Goal: Information Seeking & Learning: Learn about a topic

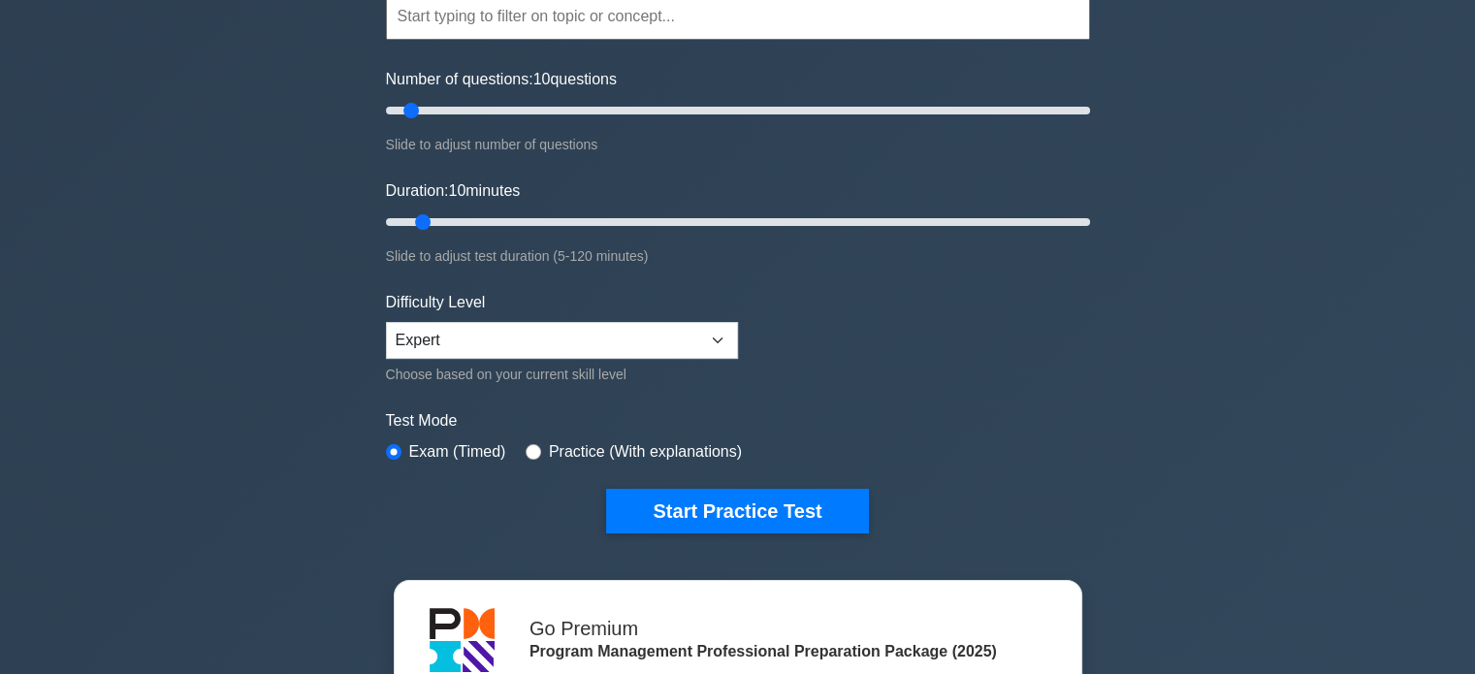
scroll to position [210, 0]
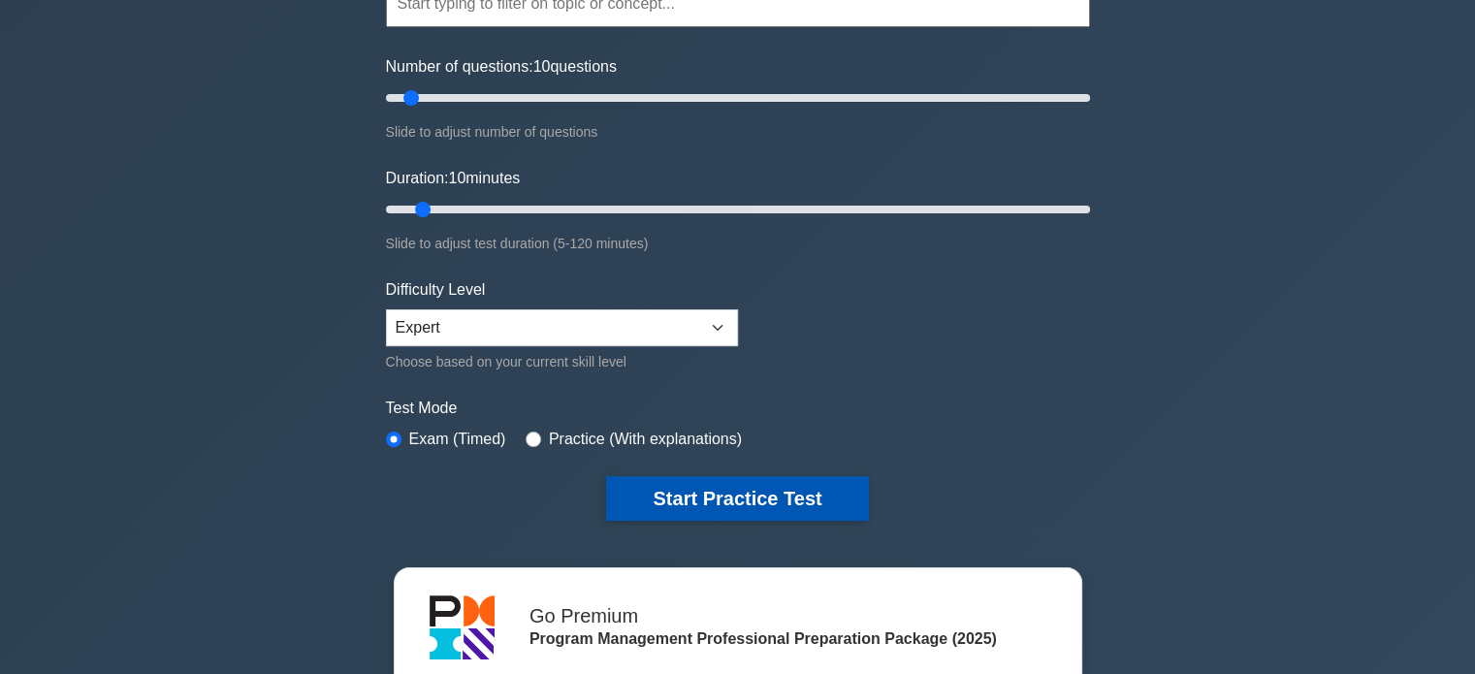
click at [726, 496] on button "Start Practice Test" at bounding box center [737, 498] width 262 height 45
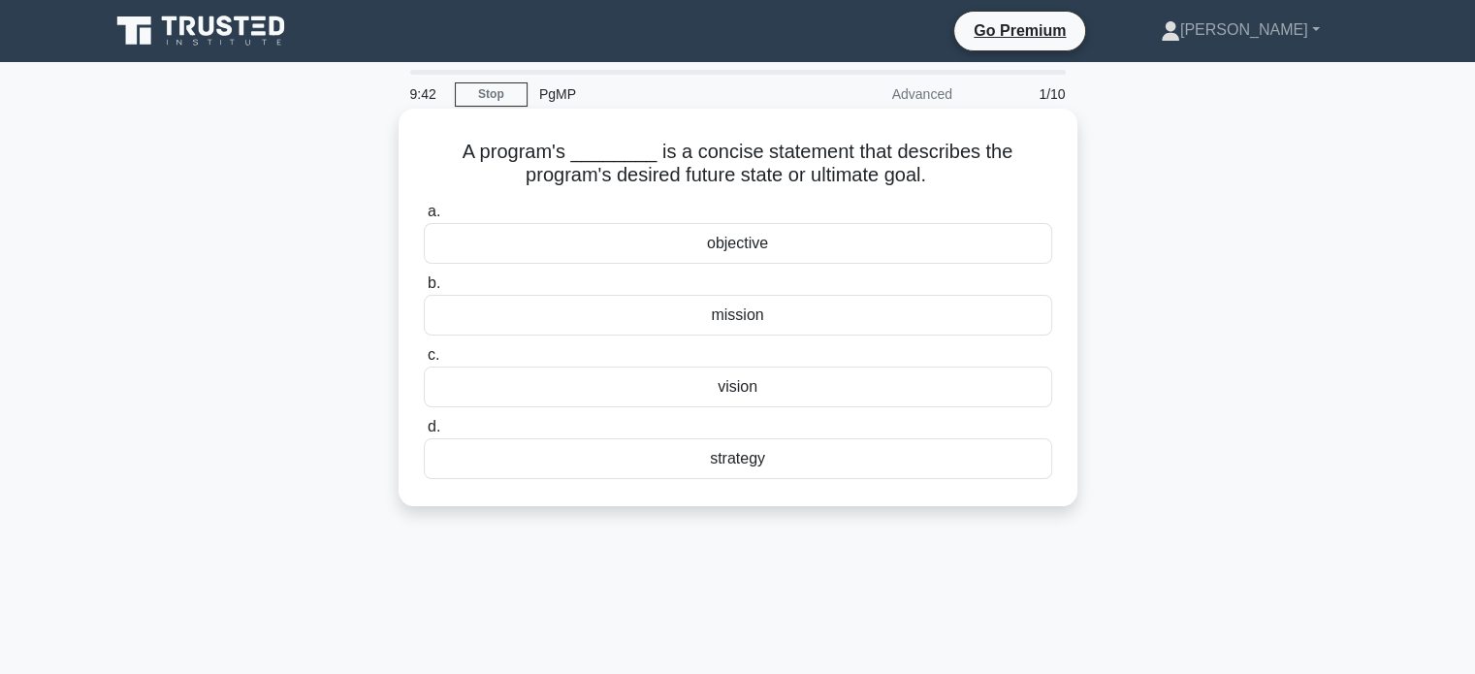
click at [757, 391] on div "vision" at bounding box center [738, 387] width 629 height 41
click at [424, 362] on input "c. vision" at bounding box center [424, 355] width 0 height 13
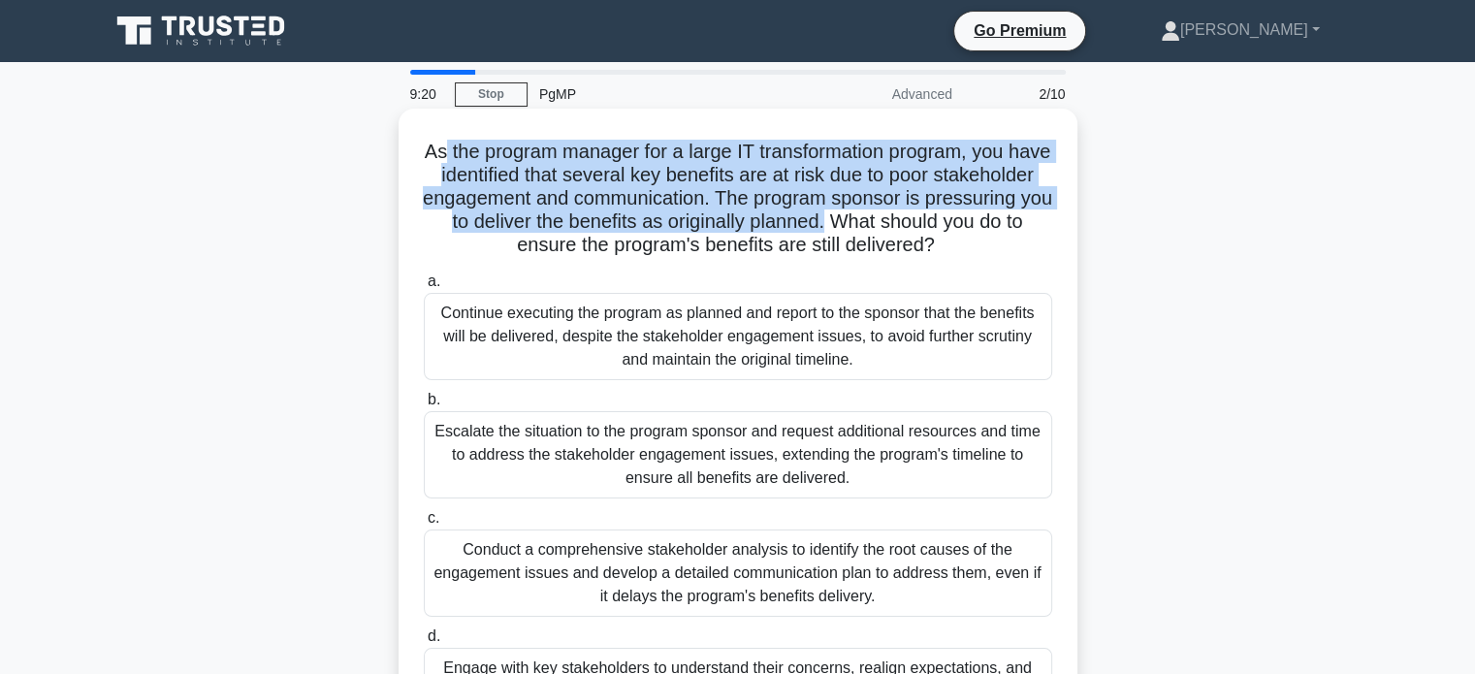
drag, startPoint x: 458, startPoint y: 158, endPoint x: 970, endPoint y: 220, distance: 515.9
click at [970, 220] on h5 "As the program manager for a large IT transformation program, you have identifi…" at bounding box center [738, 199] width 632 height 118
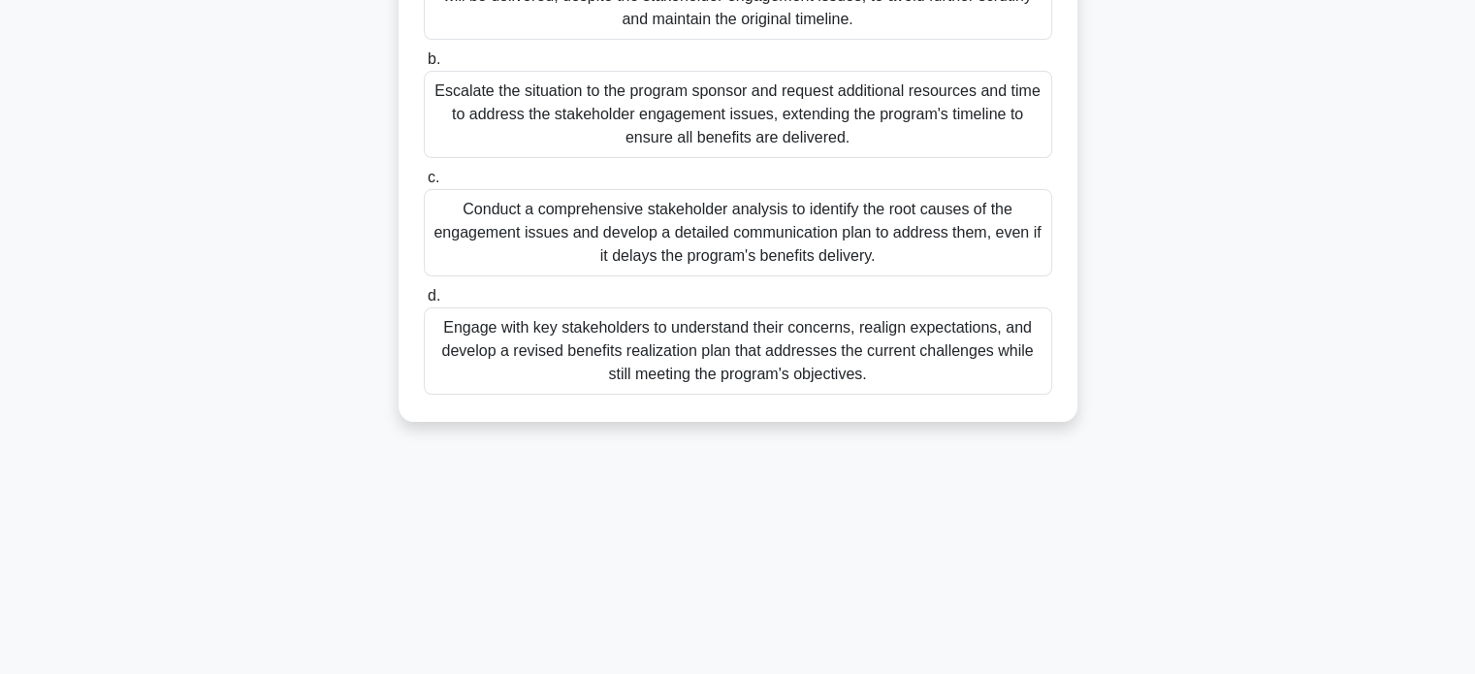
scroll to position [349, 0]
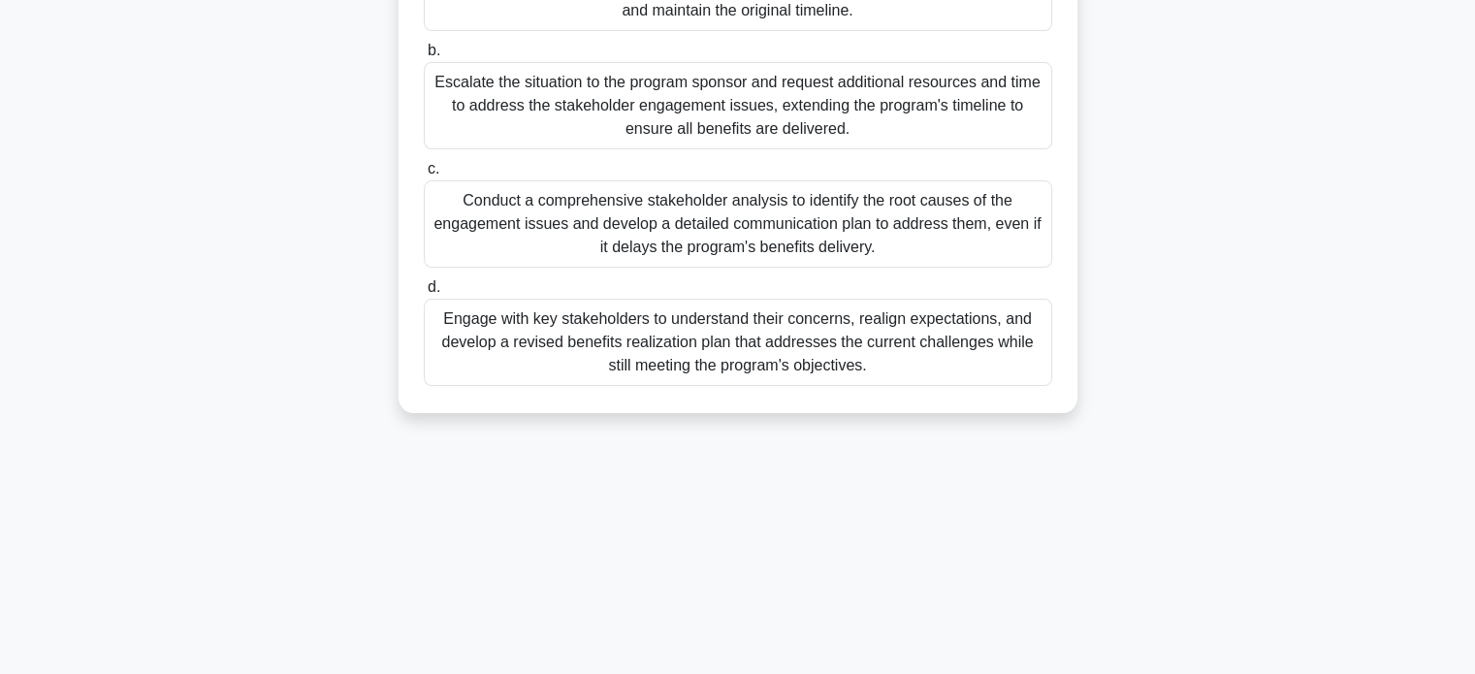
click at [979, 361] on div "Engage with key stakeholders to understand their concerns, realign expectations…" at bounding box center [738, 342] width 629 height 87
click at [424, 294] on input "d. Engage with key stakeholders to understand their concerns, realign expectati…" at bounding box center [424, 287] width 0 height 13
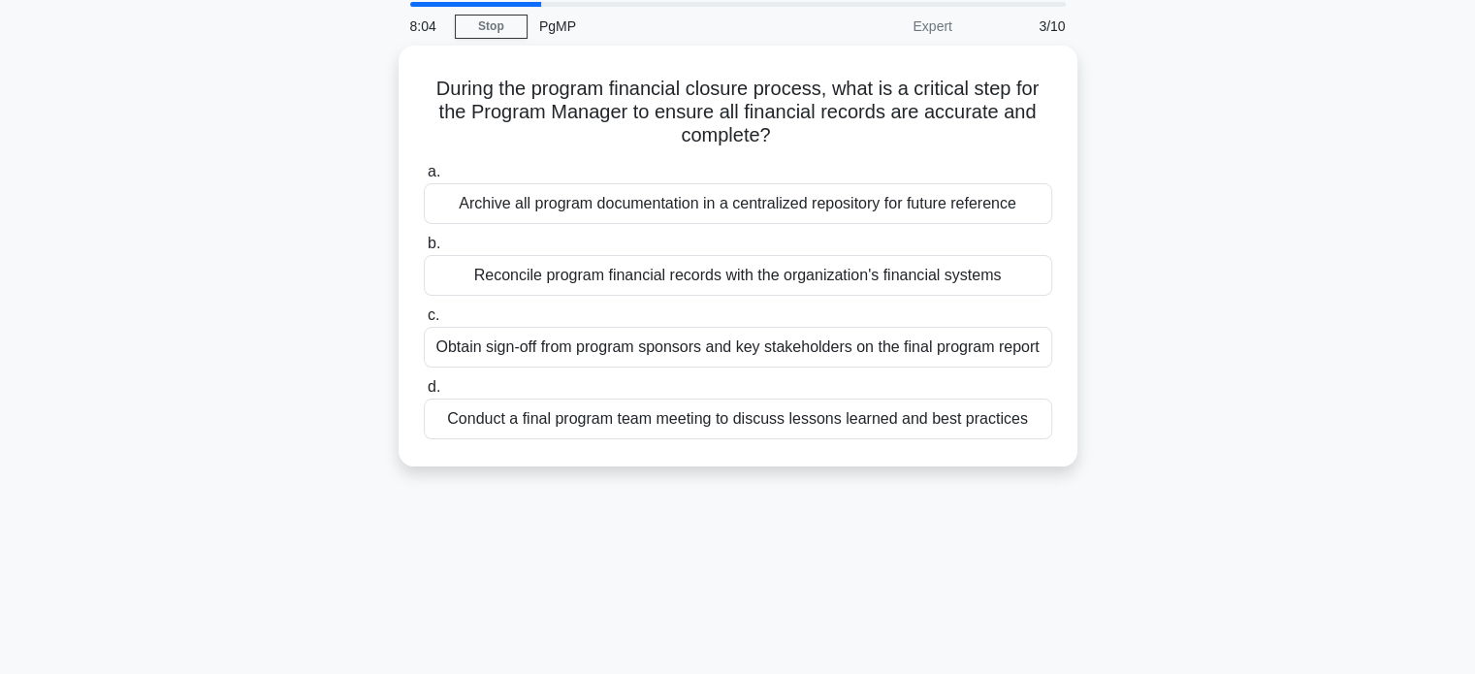
scroll to position [70, 0]
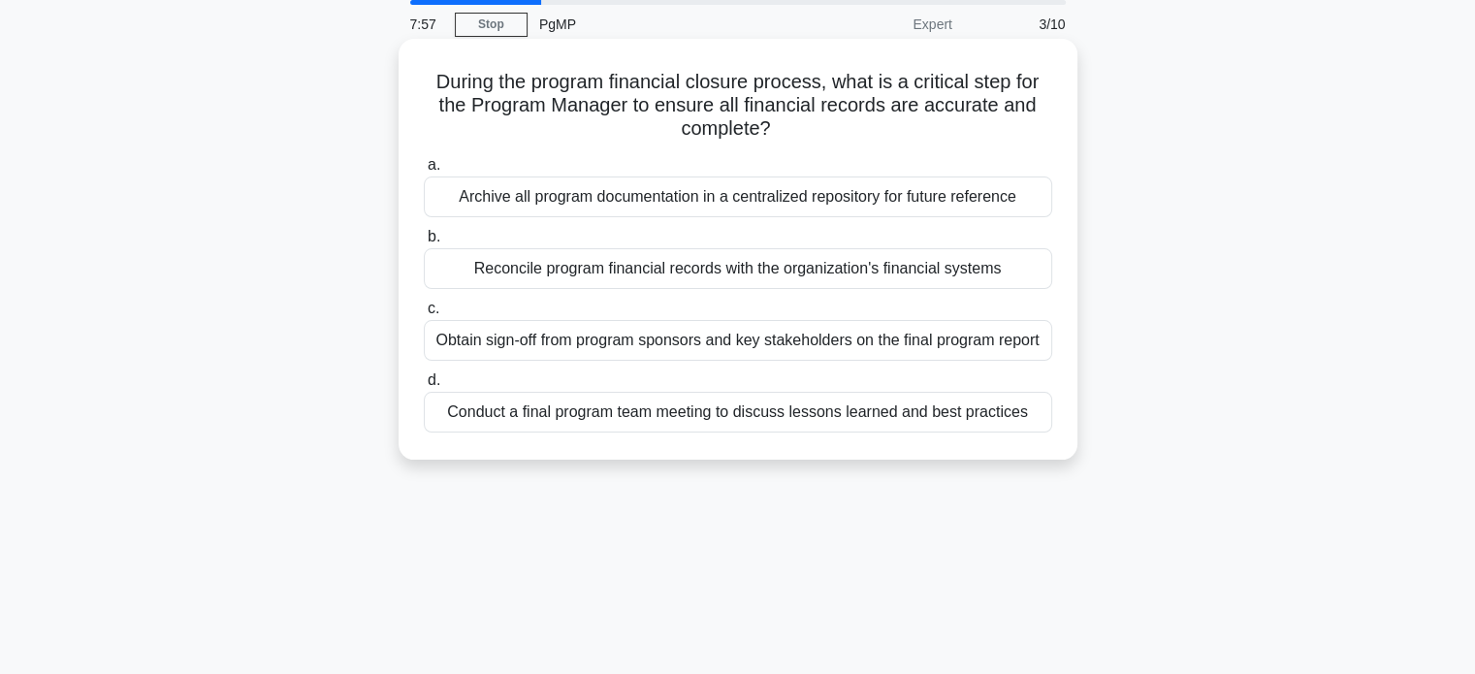
click at [923, 274] on div "Reconcile program financial records with the organization's financial systems" at bounding box center [738, 268] width 629 height 41
click at [424, 243] on input "b. Reconcile program financial records with the organization's financial systems" at bounding box center [424, 237] width 0 height 13
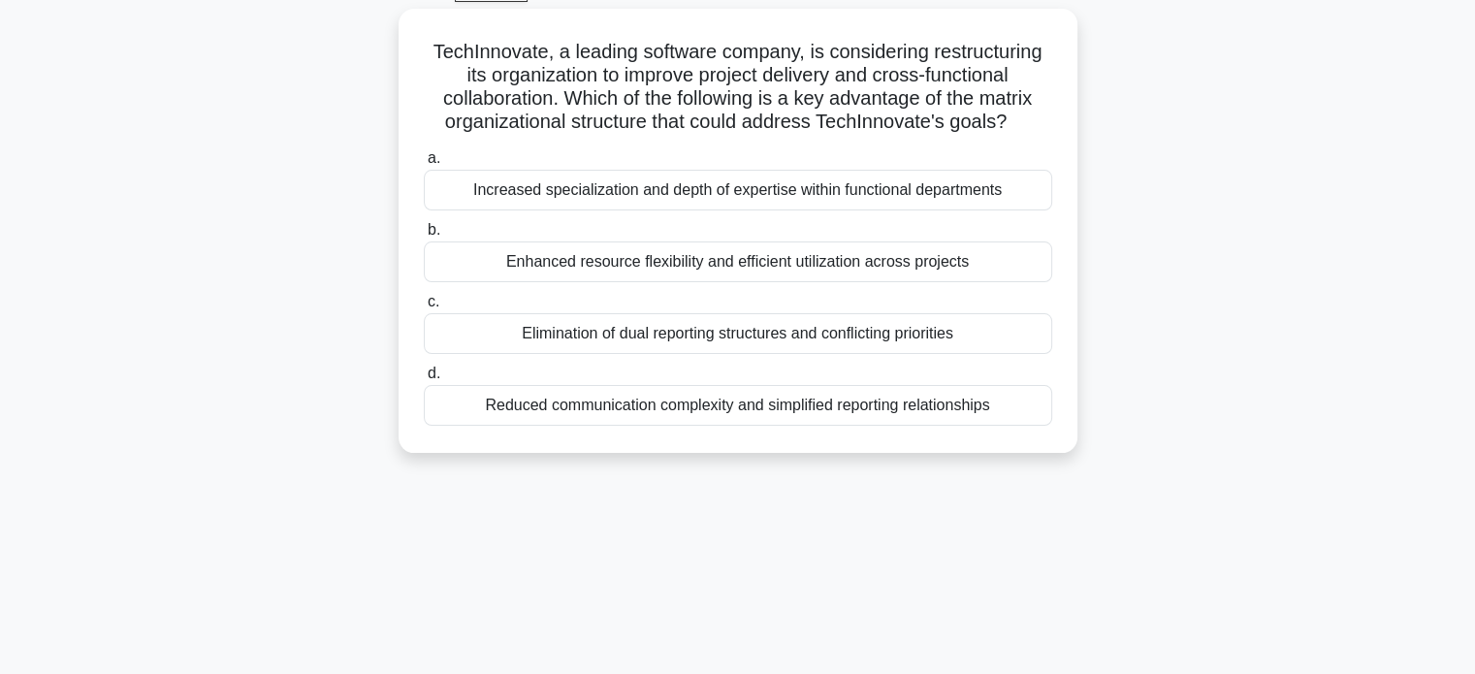
scroll to position [105, 0]
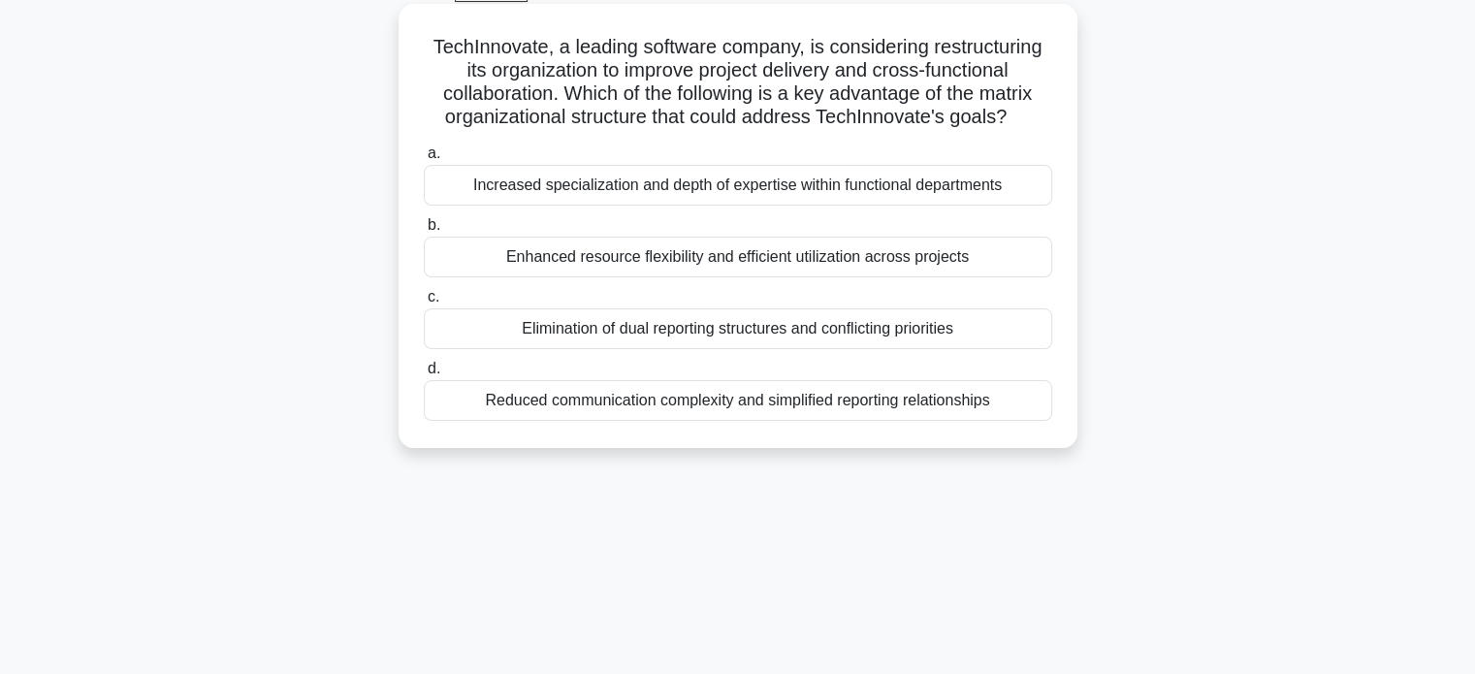
click at [970, 247] on div "Enhanced resource flexibility and efficient utilization across projects" at bounding box center [738, 257] width 629 height 41
click at [424, 232] on input "b. Enhanced resource flexibility and efficient utilization across projects" at bounding box center [424, 225] width 0 height 13
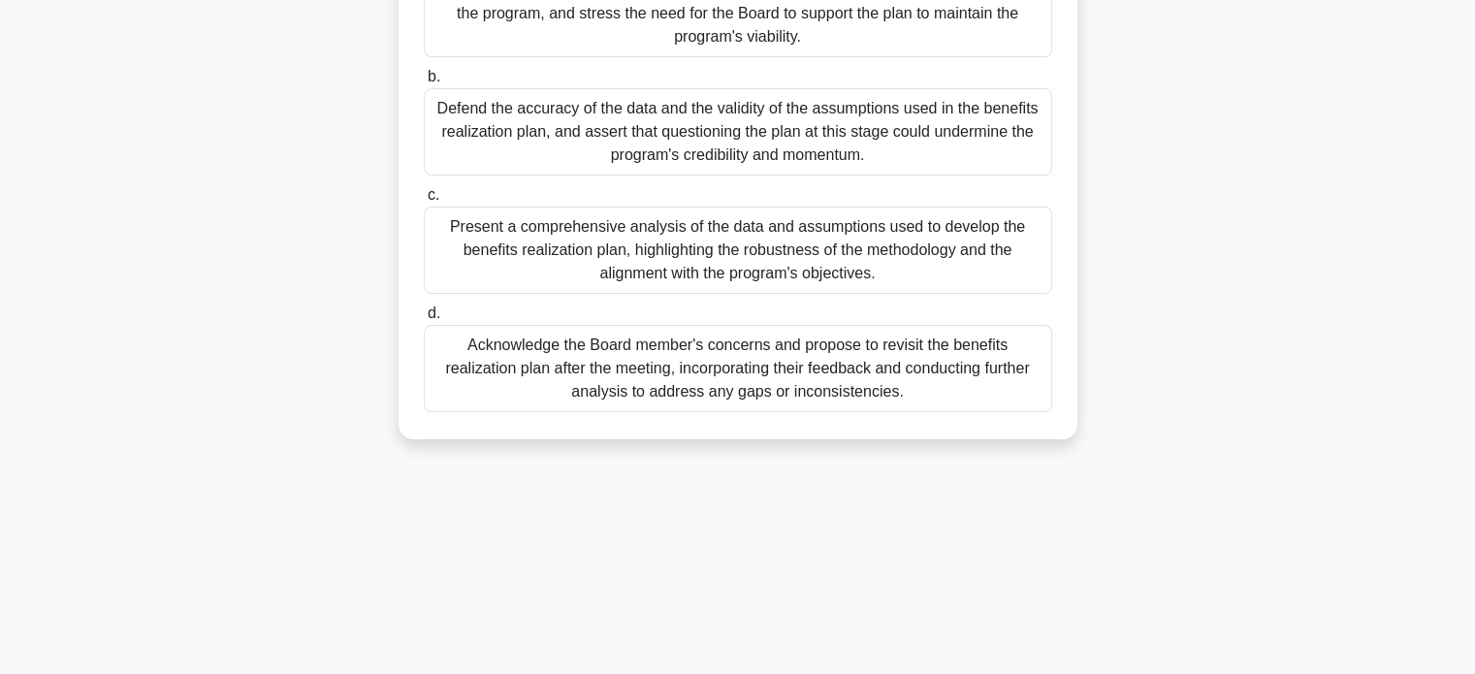
scroll to position [353, 0]
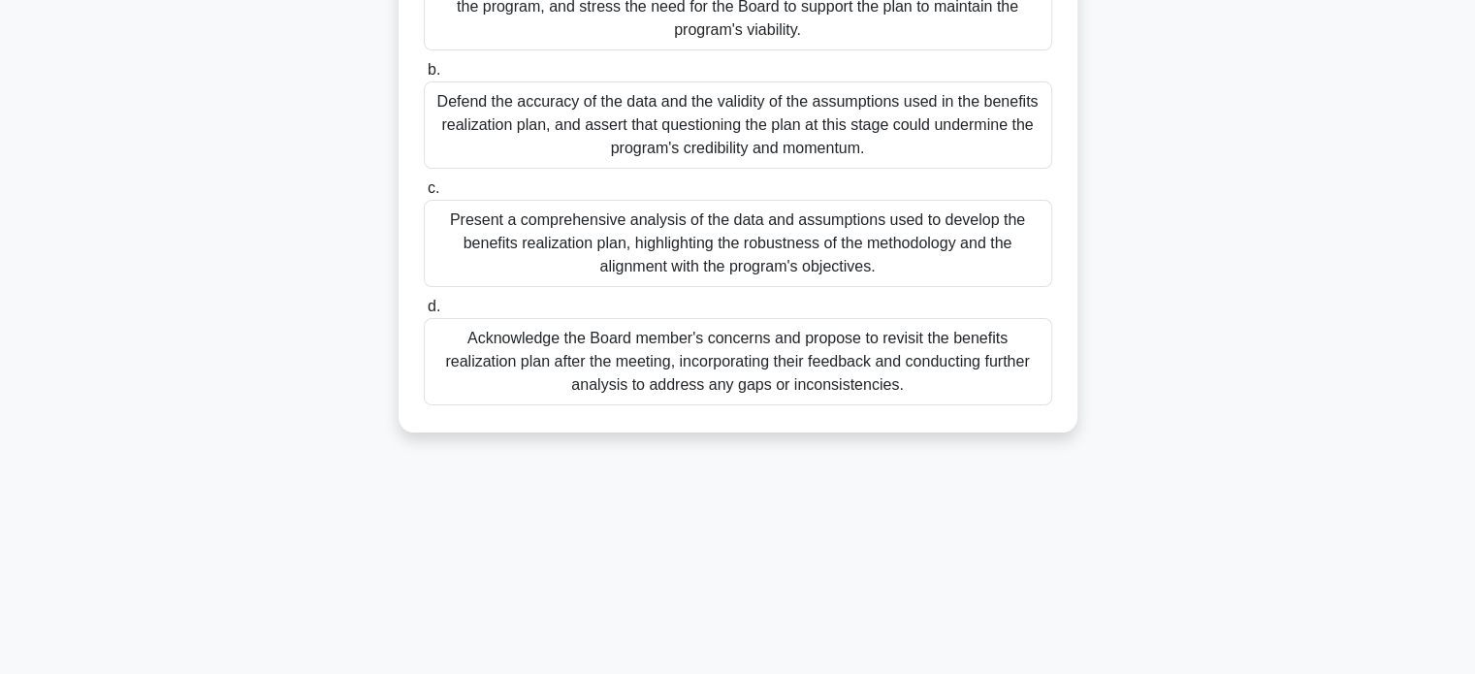
click at [954, 250] on div "Present a comprehensive analysis of the data and assumptions used to develop th…" at bounding box center [738, 243] width 629 height 87
click at [424, 195] on input "c. Present a comprehensive analysis of the data and assumptions used to develop…" at bounding box center [424, 188] width 0 height 13
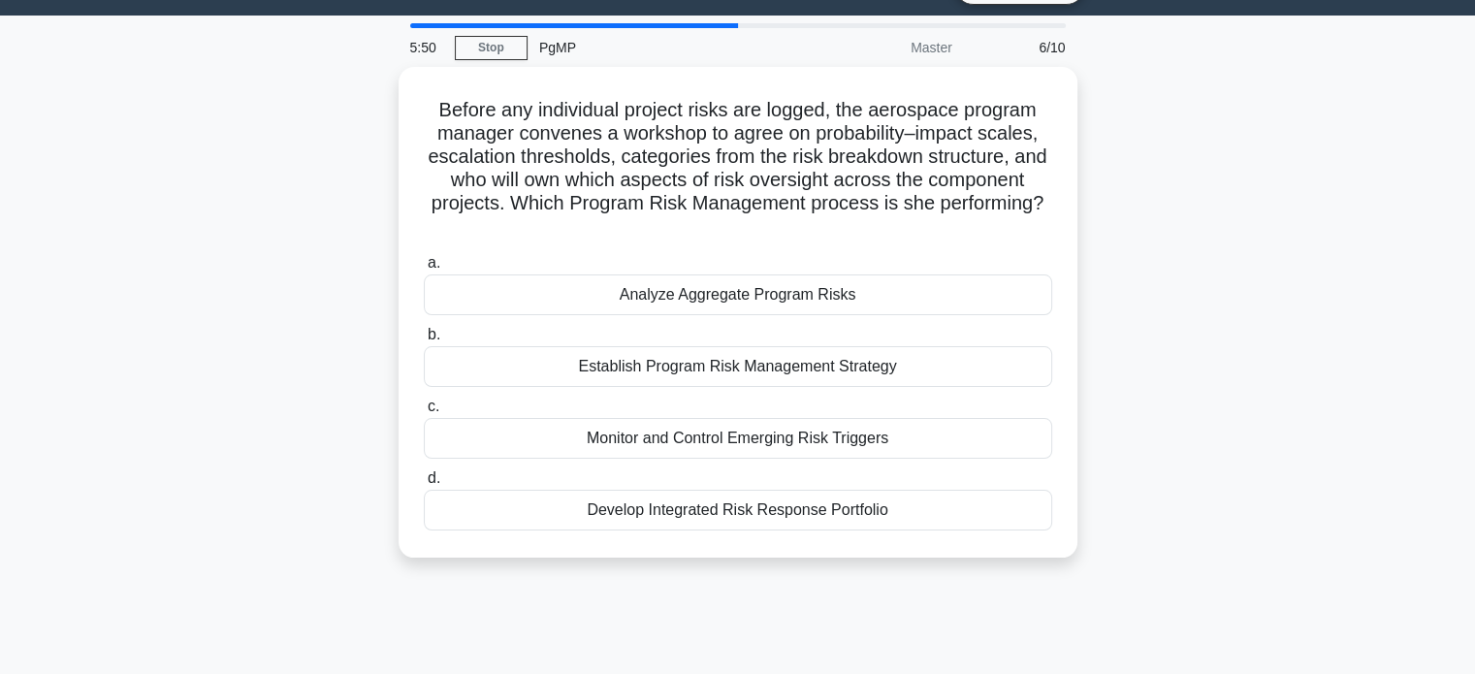
scroll to position [49, 0]
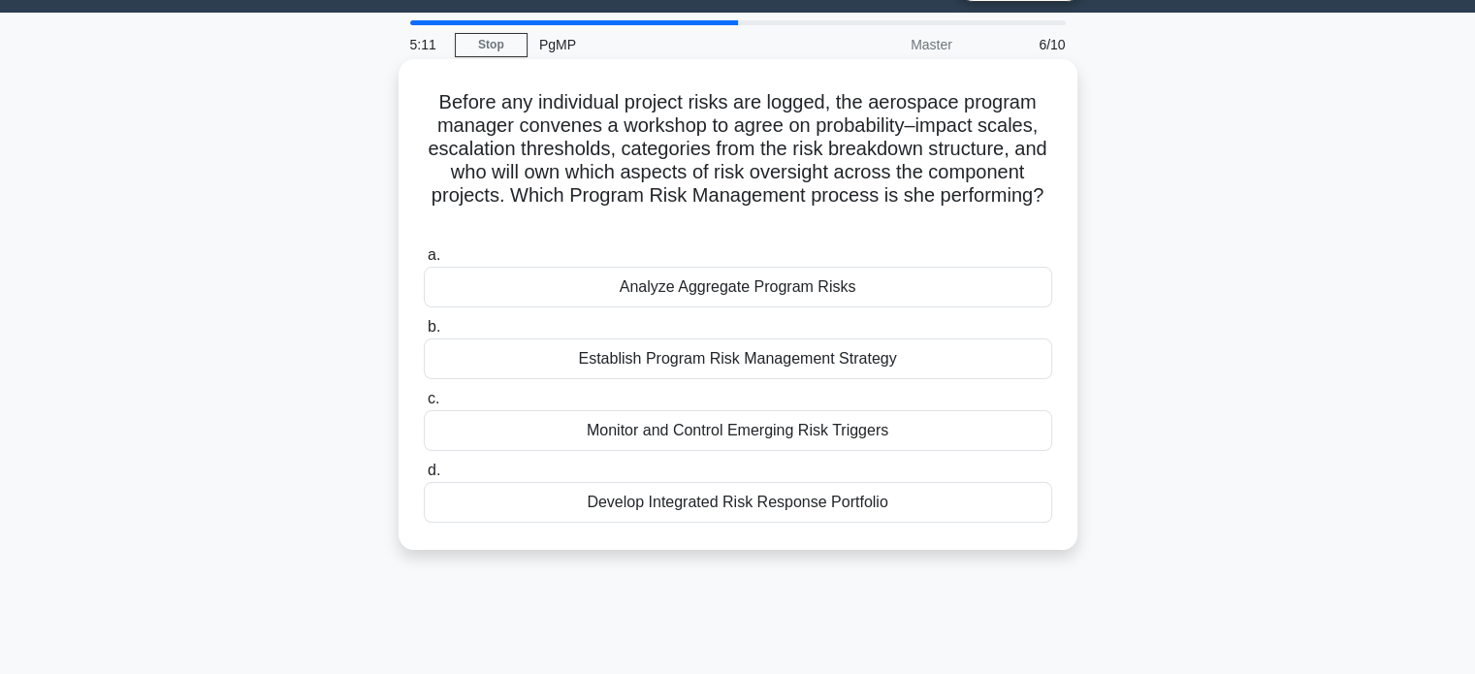
click at [965, 371] on div "Establish Program Risk Management Strategy" at bounding box center [738, 359] width 629 height 41
click at [424, 334] on input "b. Establish Program Risk Management Strategy" at bounding box center [424, 327] width 0 height 13
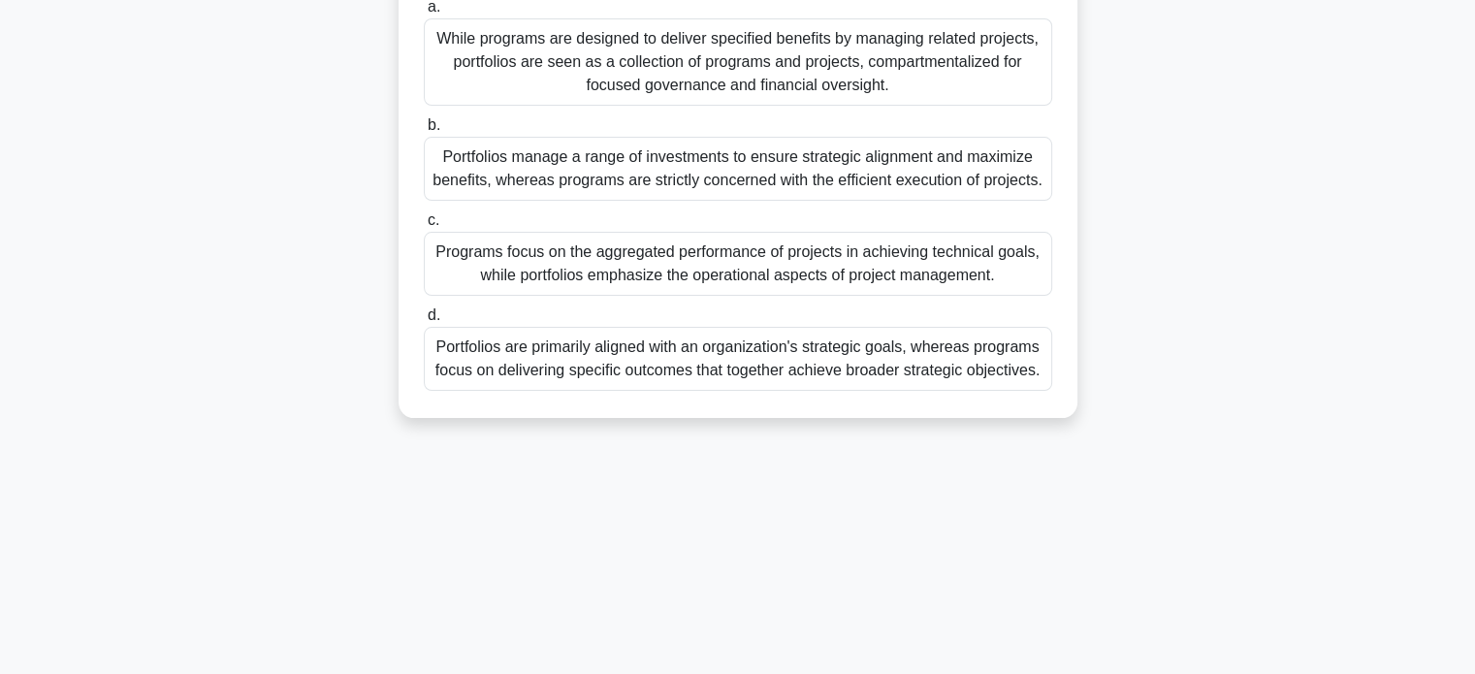
scroll to position [211, 0]
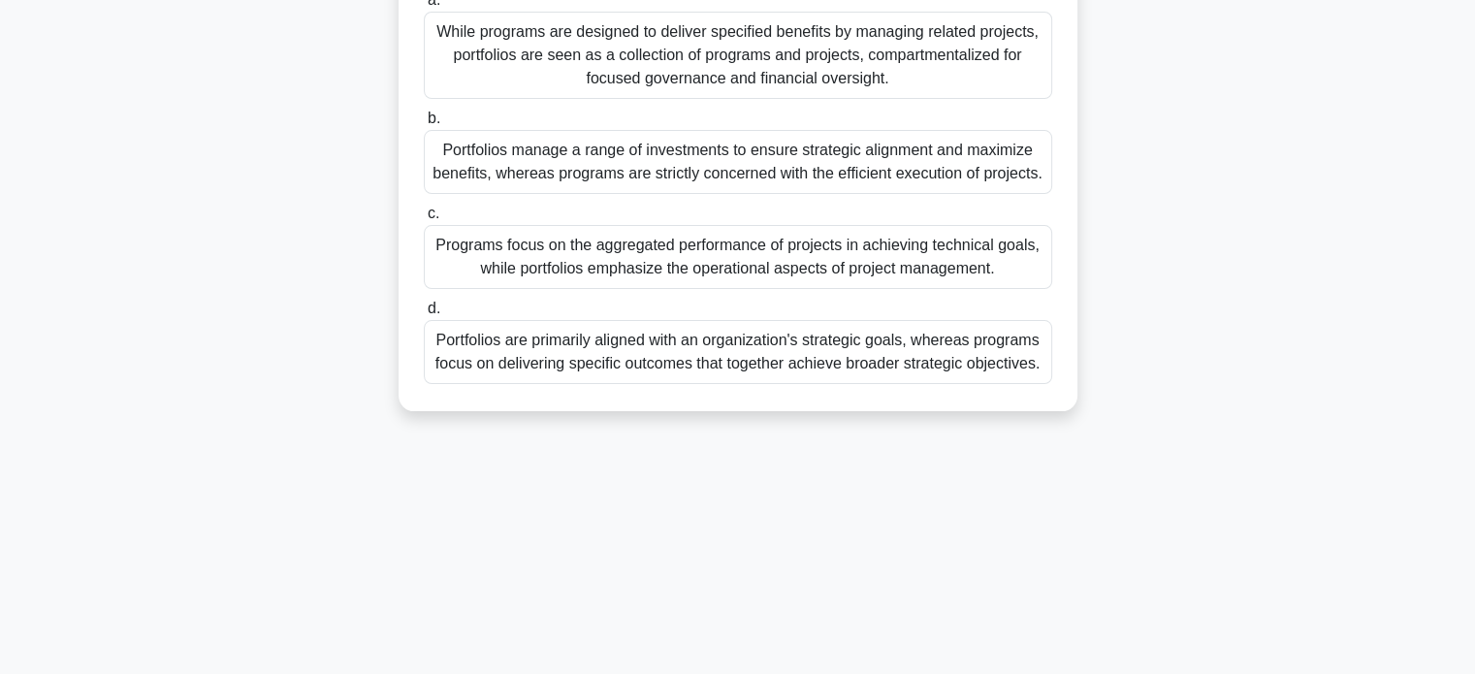
click at [959, 77] on div "While programs are designed to deliver specified benefits by managing related p…" at bounding box center [738, 55] width 629 height 87
click at [424, 7] on input "a. While programs are designed to deliver specified benefits by managing relate…" at bounding box center [424, 0] width 0 height 13
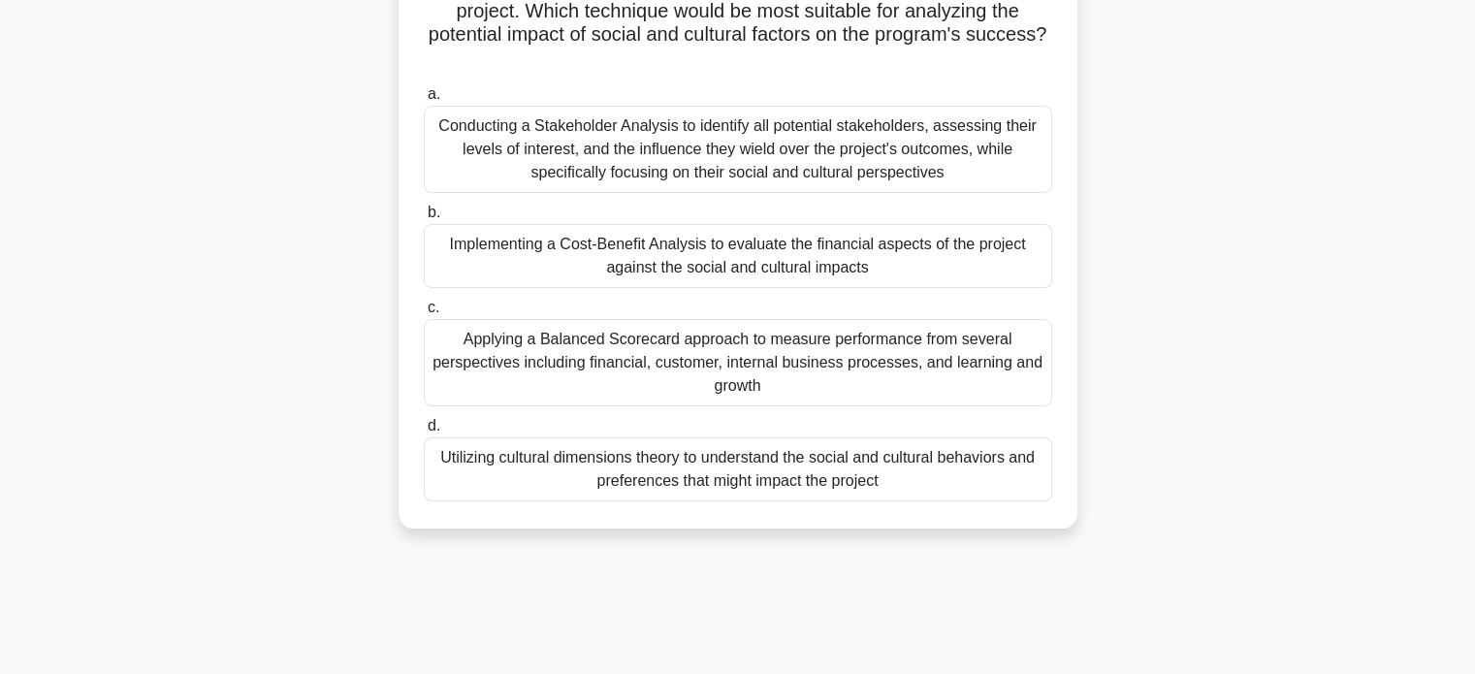
scroll to position [171, 0]
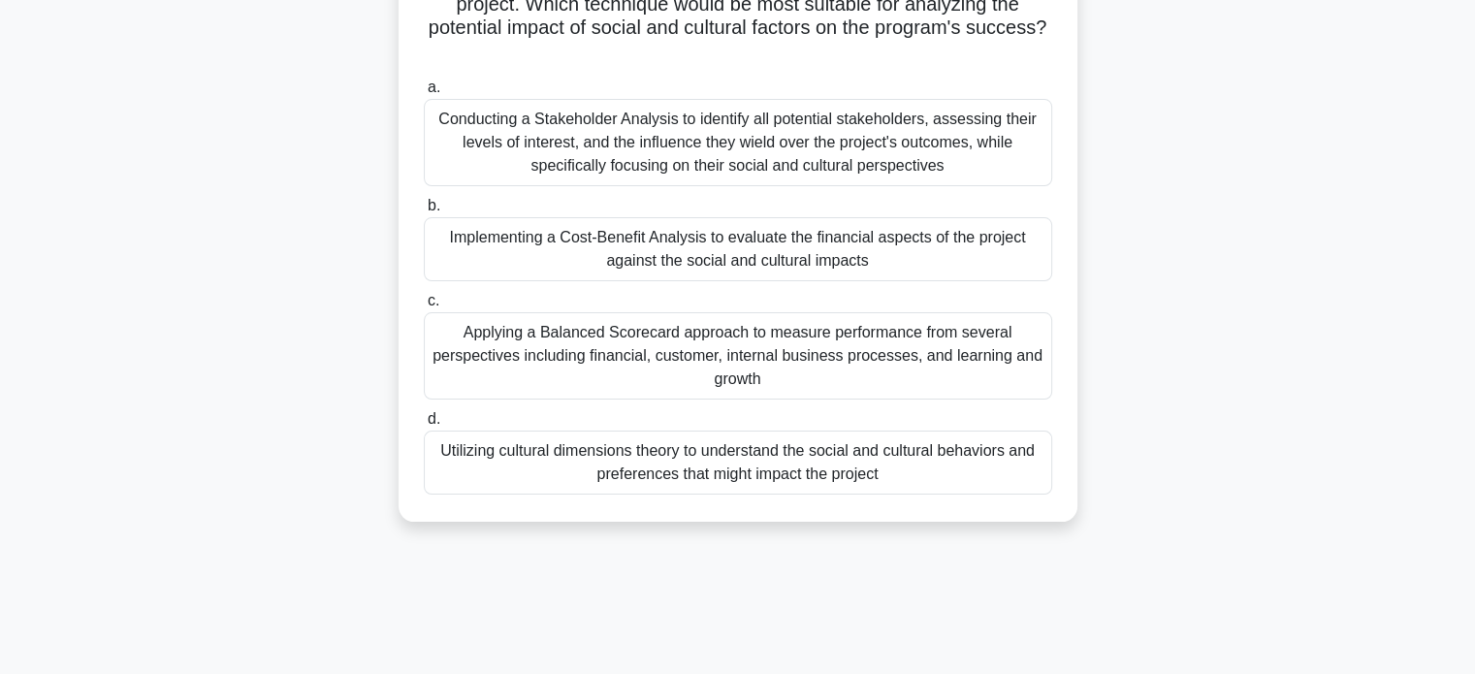
click at [940, 371] on div "Applying a Balanced Scorecard approach to measure performance from several pers…" at bounding box center [738, 355] width 629 height 87
click at [424, 307] on input "c. Applying a Balanced Scorecard approach to measure performance from several p…" at bounding box center [424, 301] width 0 height 13
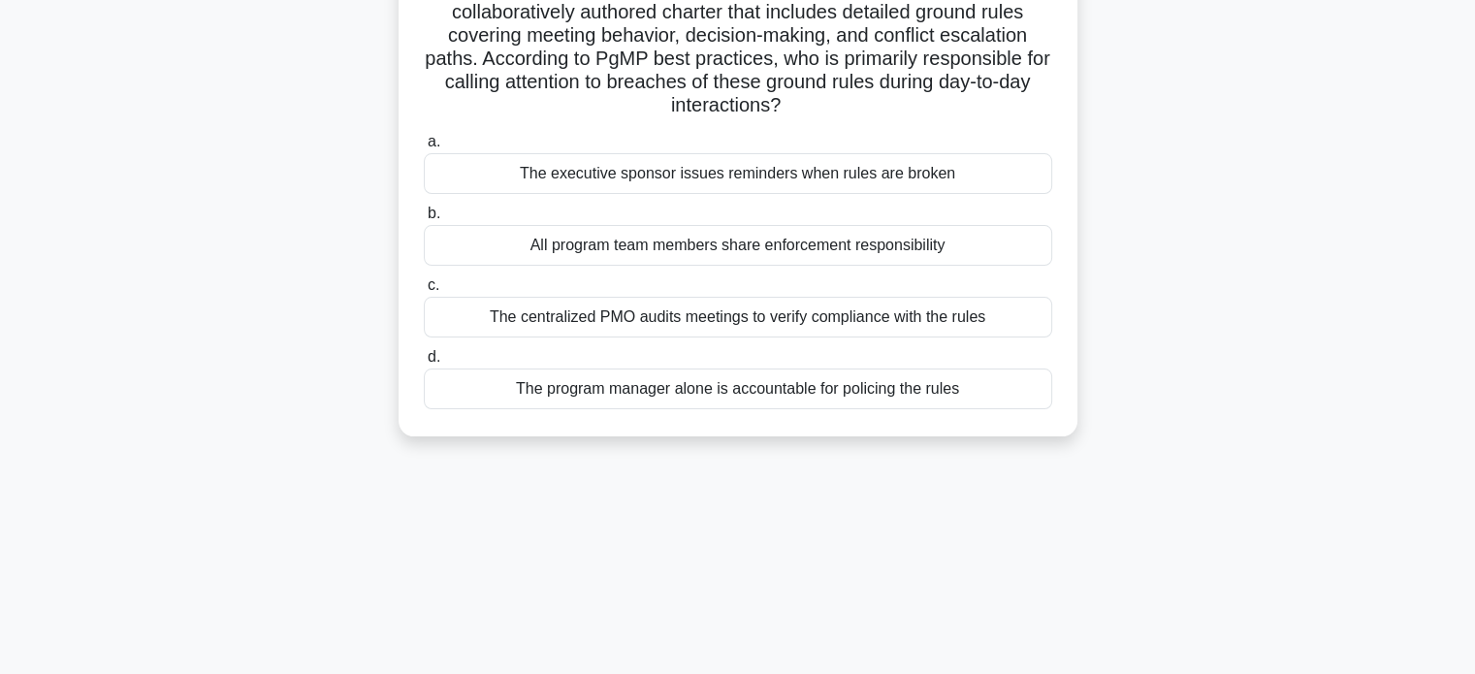
scroll to position [175, 0]
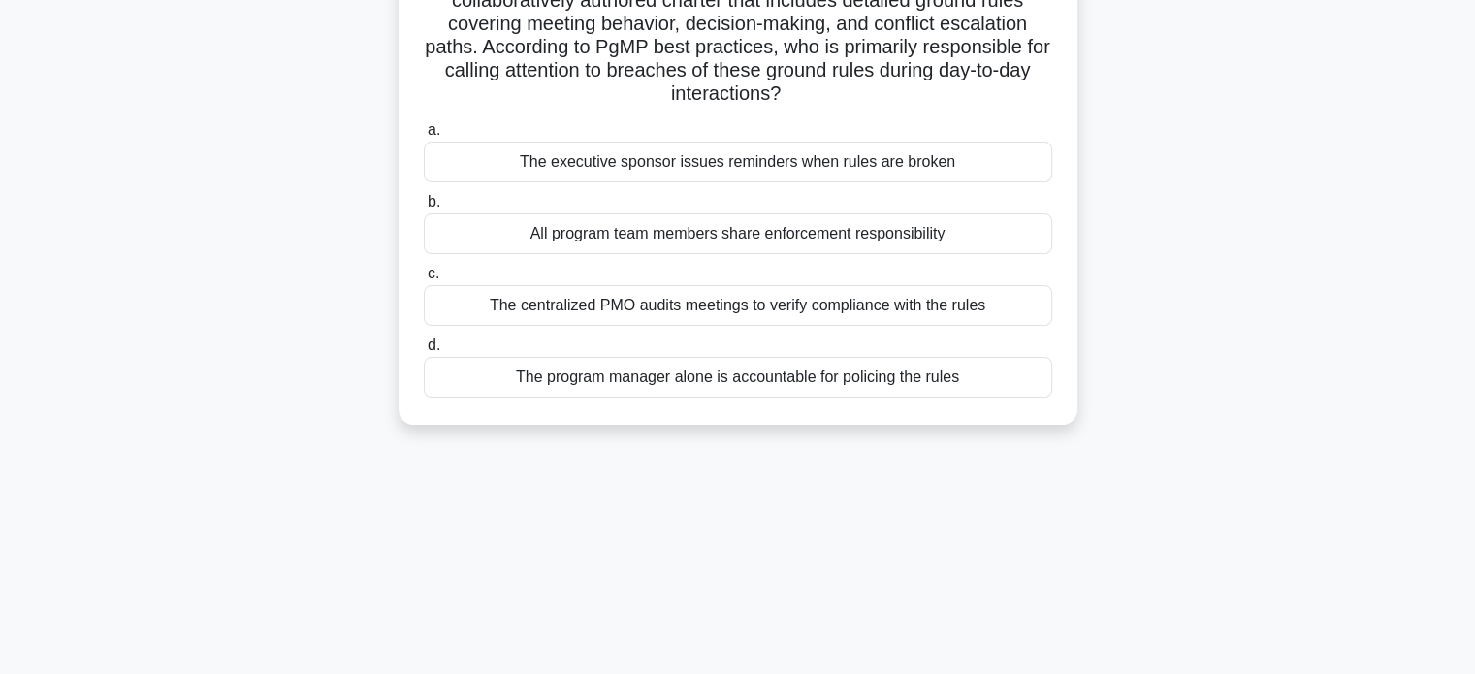
click at [930, 319] on div "The centralized PMO audits meetings to verify compliance with the rules" at bounding box center [738, 305] width 629 height 41
click at [424, 280] on input "c. The centralized PMO audits meetings to verify compliance with the rules" at bounding box center [424, 274] width 0 height 13
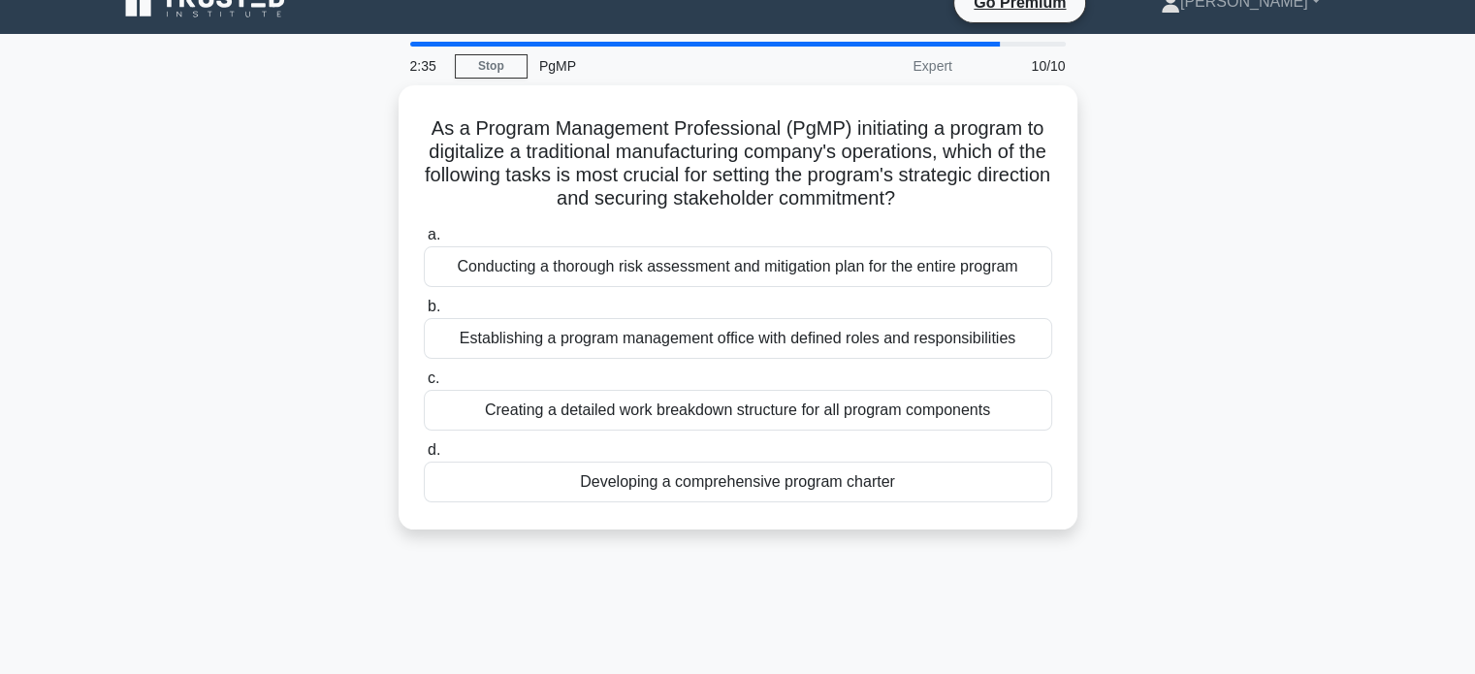
scroll to position [0, 0]
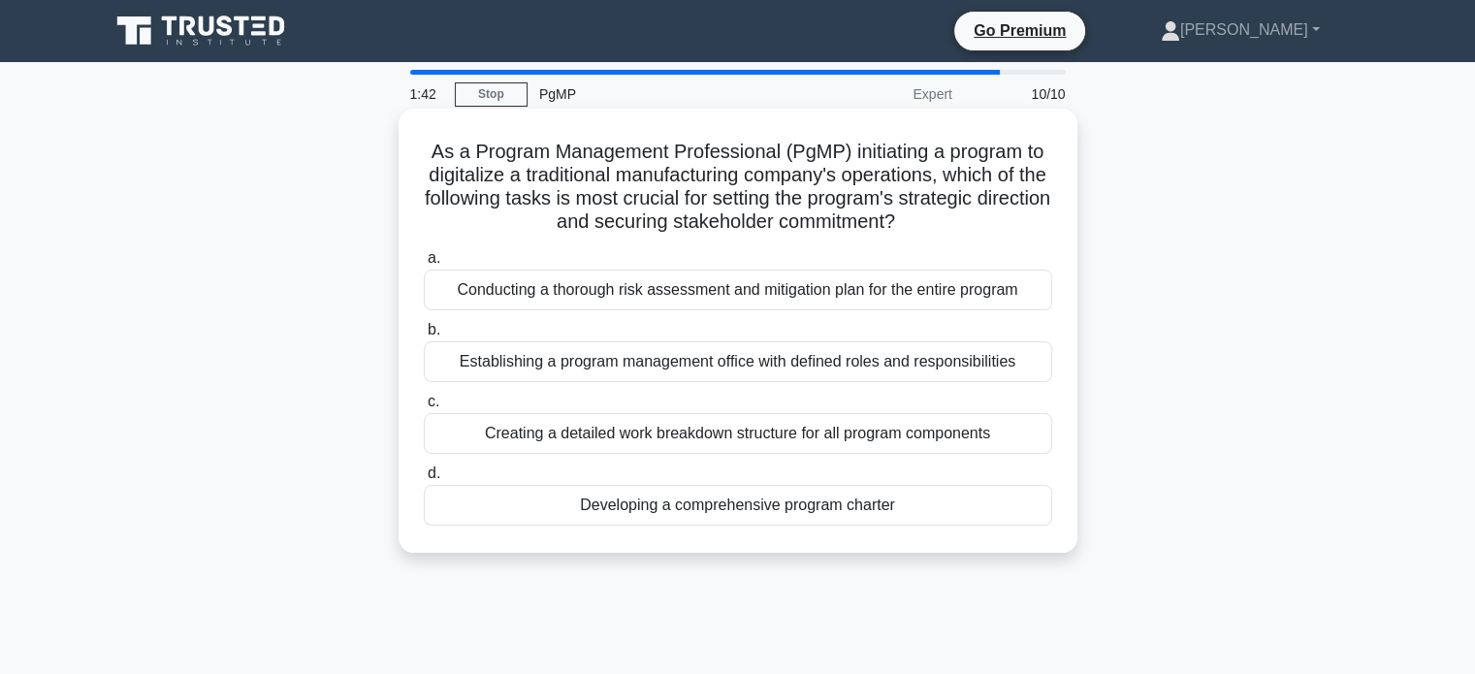
click at [776, 367] on div "Establishing a program management office with defined roles and responsibilities" at bounding box center [738, 361] width 629 height 41
click at [424, 337] on input "b. Establishing a program management office with defined roles and responsibili…" at bounding box center [424, 330] width 0 height 13
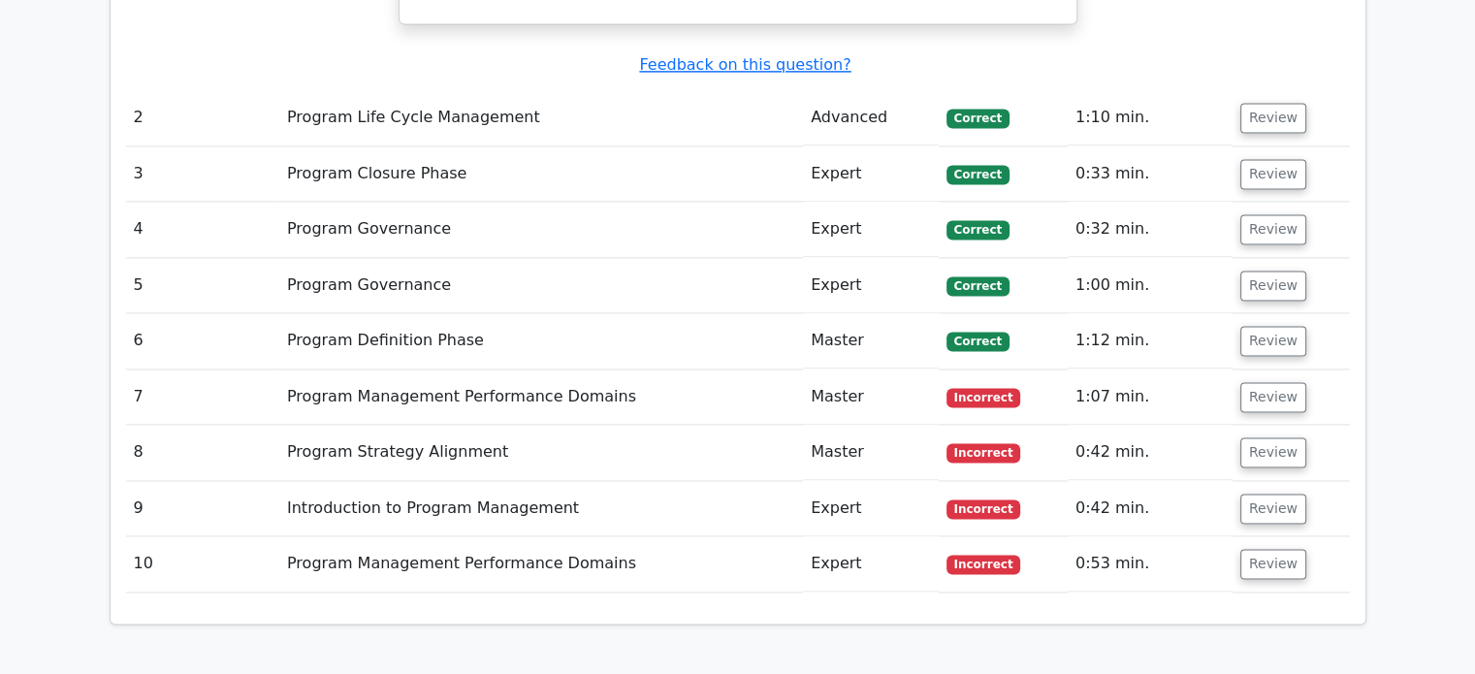
scroll to position [2755, 0]
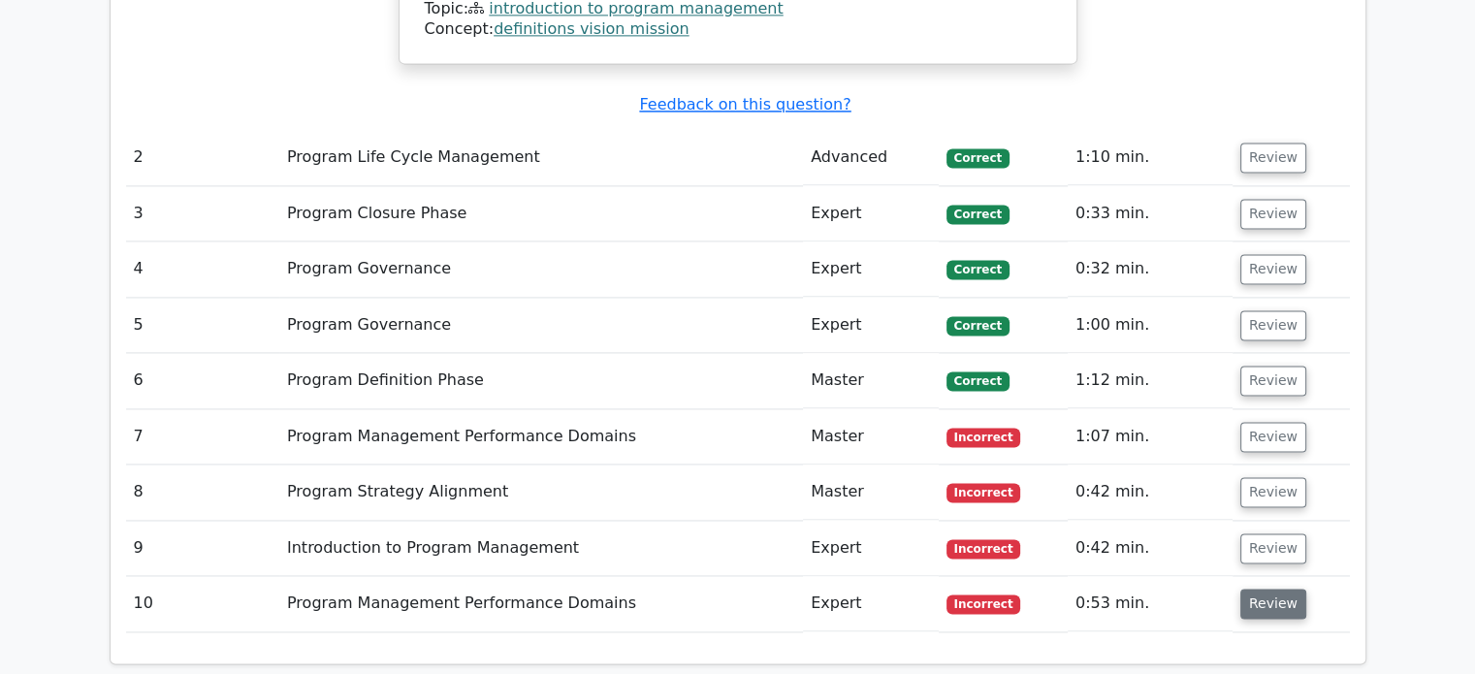
click at [1261, 589] on button "Review" at bounding box center [1274, 604] width 66 height 30
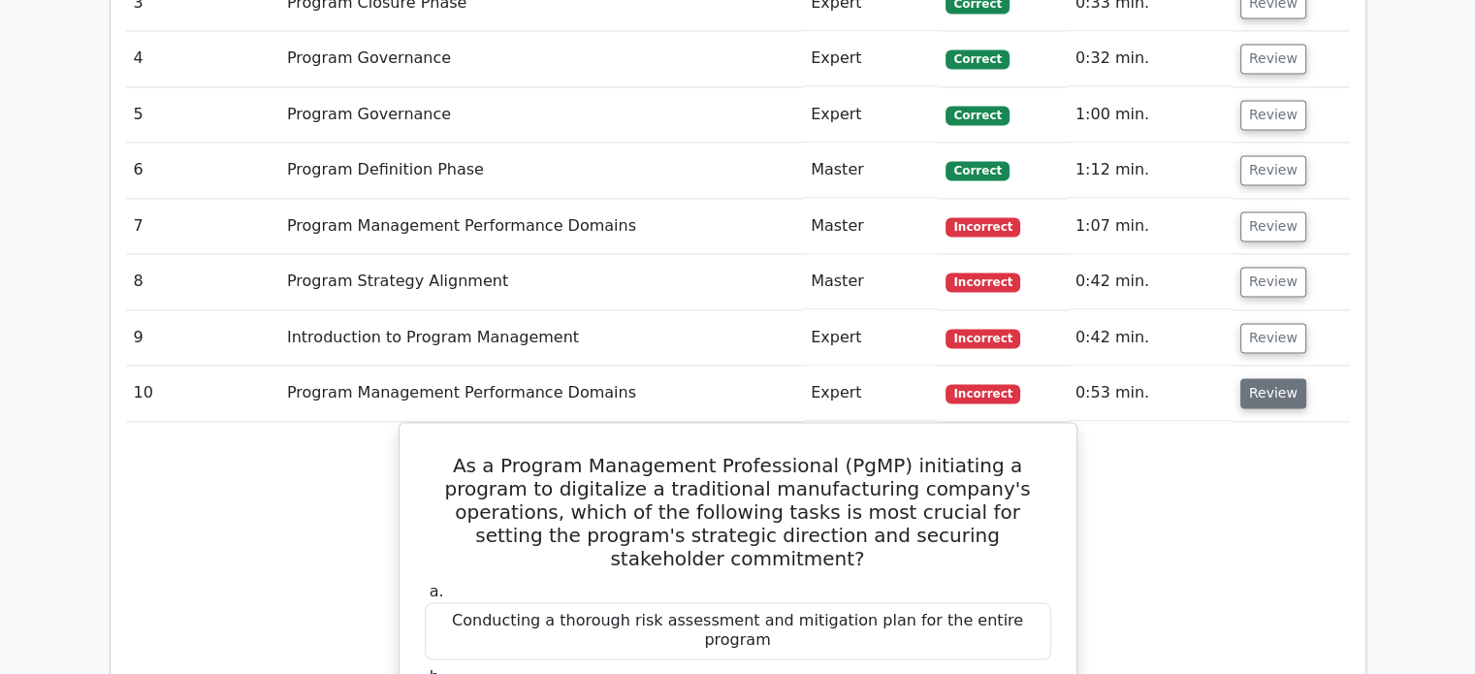
scroll to position [2793, 0]
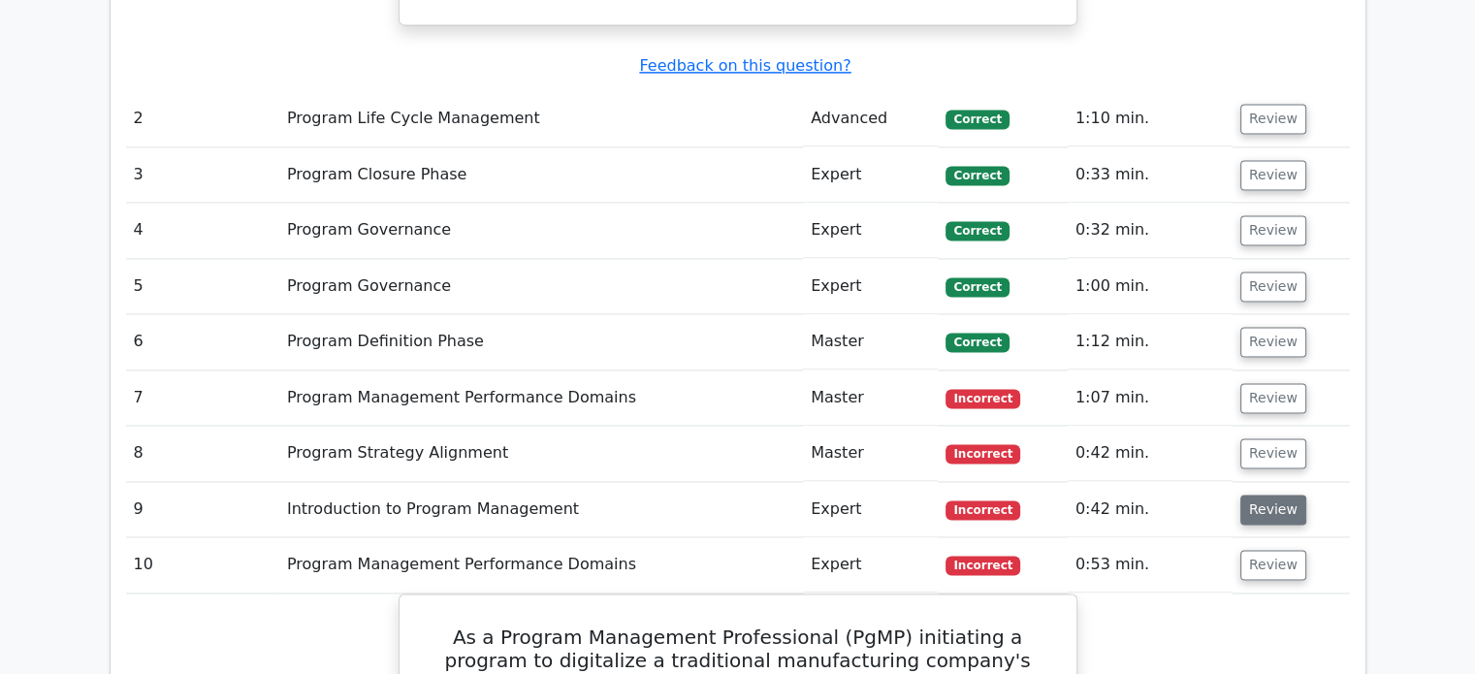
click at [1293, 495] on button "Review" at bounding box center [1274, 510] width 66 height 30
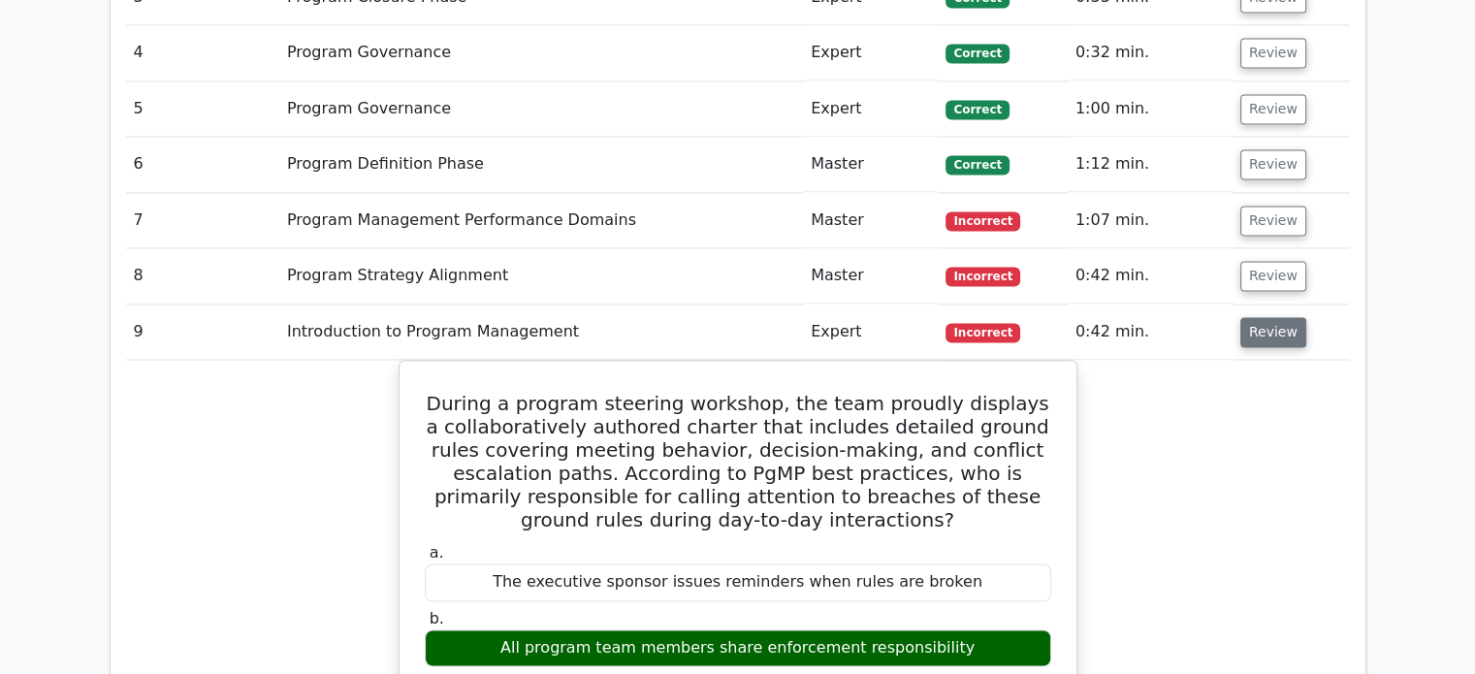
scroll to position [2910, 0]
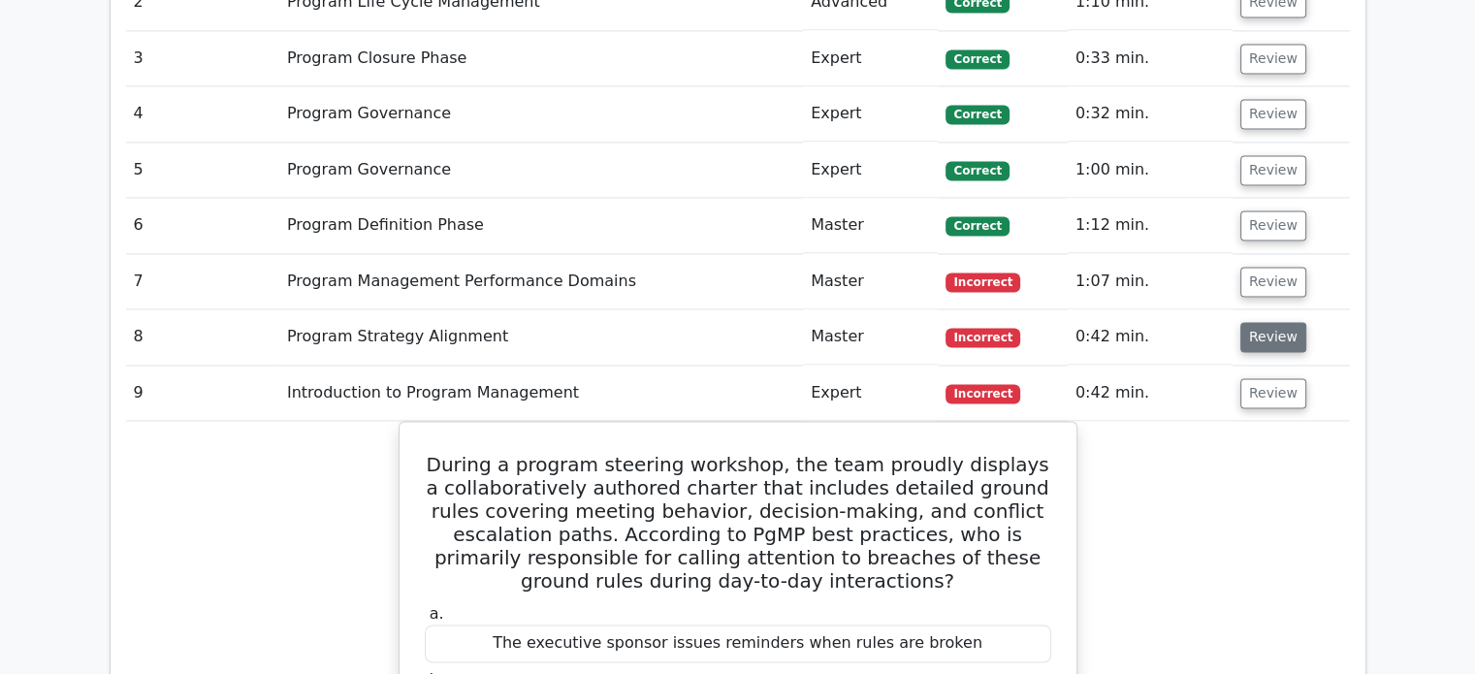
click at [1270, 322] on button "Review" at bounding box center [1274, 337] width 66 height 30
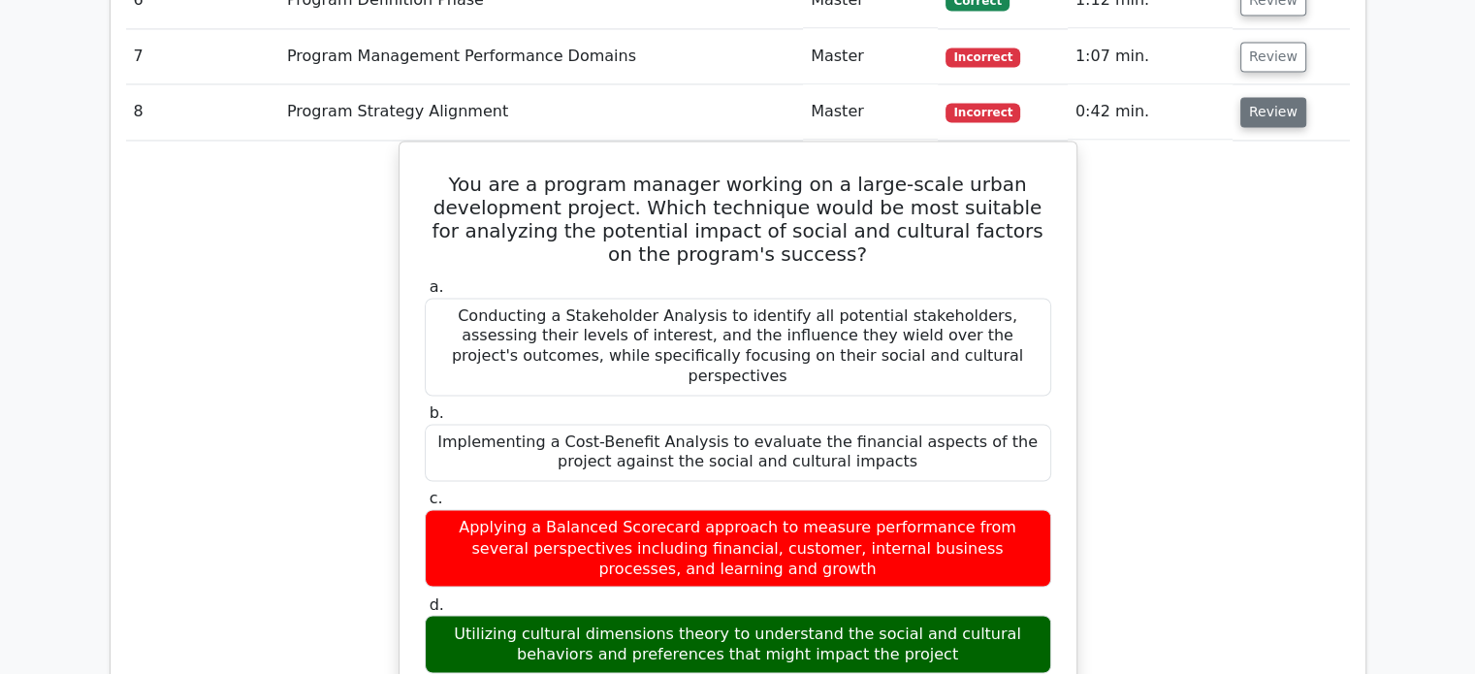
scroll to position [3143, 0]
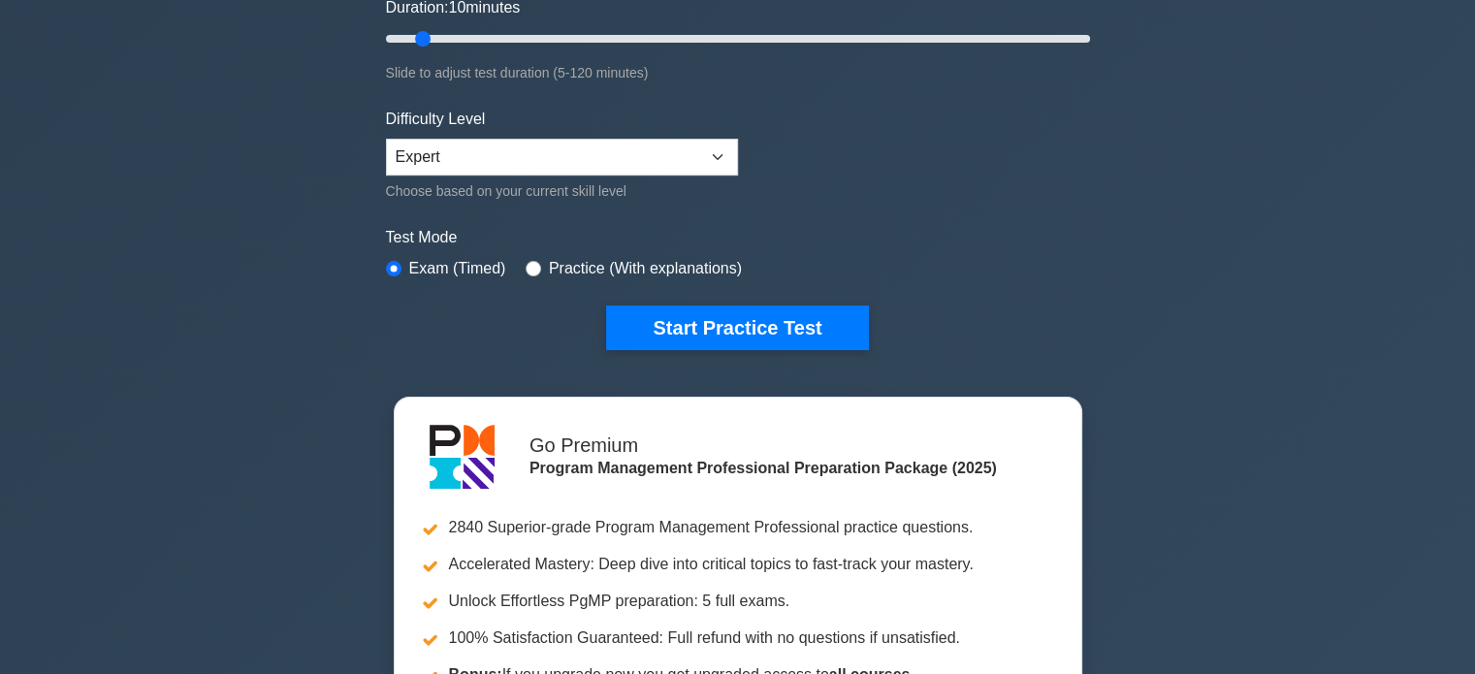
scroll to position [400, 0]
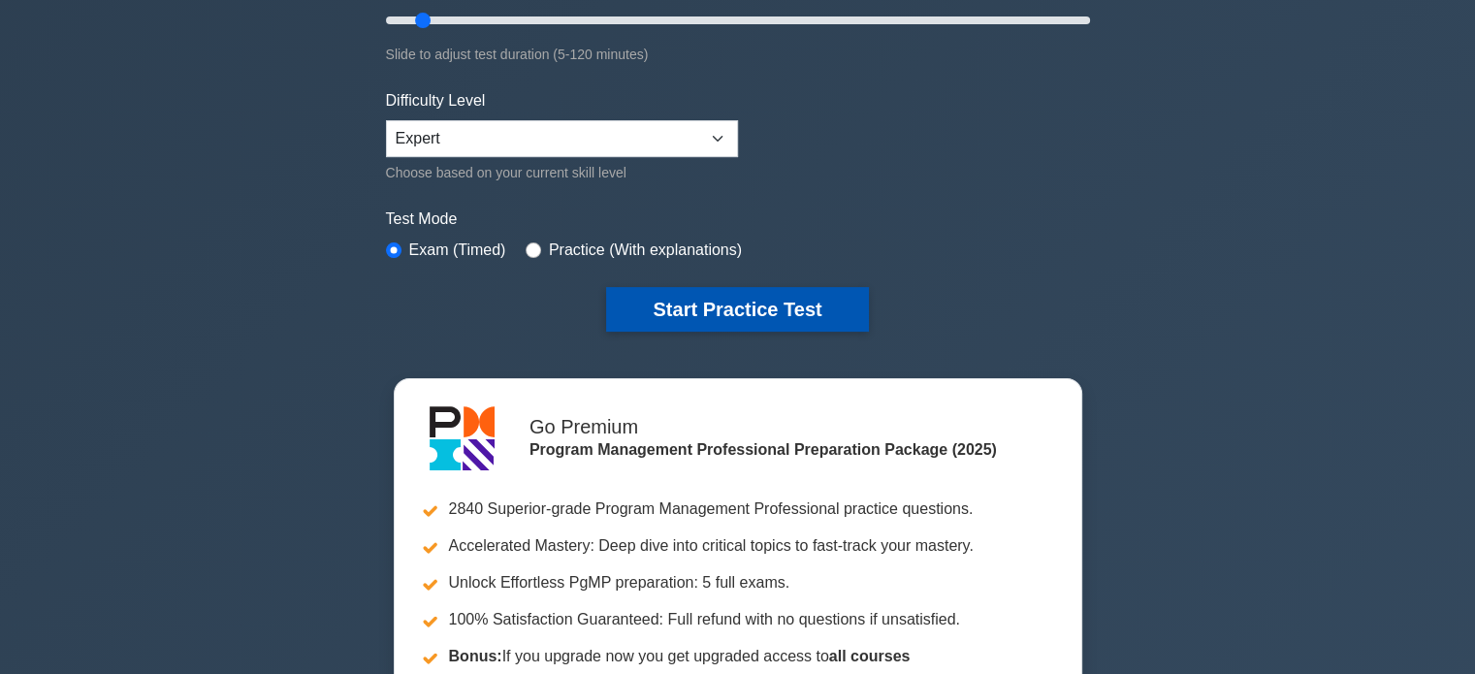
click at [823, 308] on button "Start Practice Test" at bounding box center [737, 309] width 262 height 45
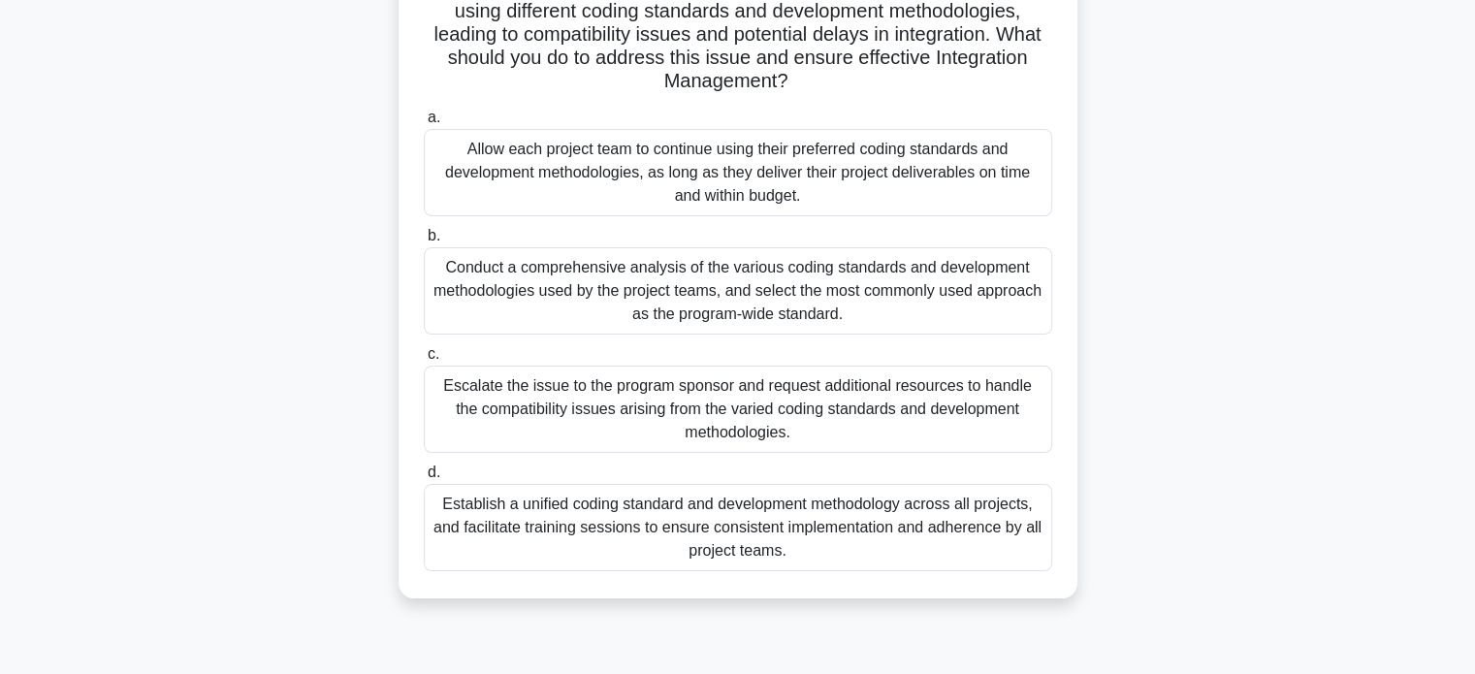
scroll to position [219, 0]
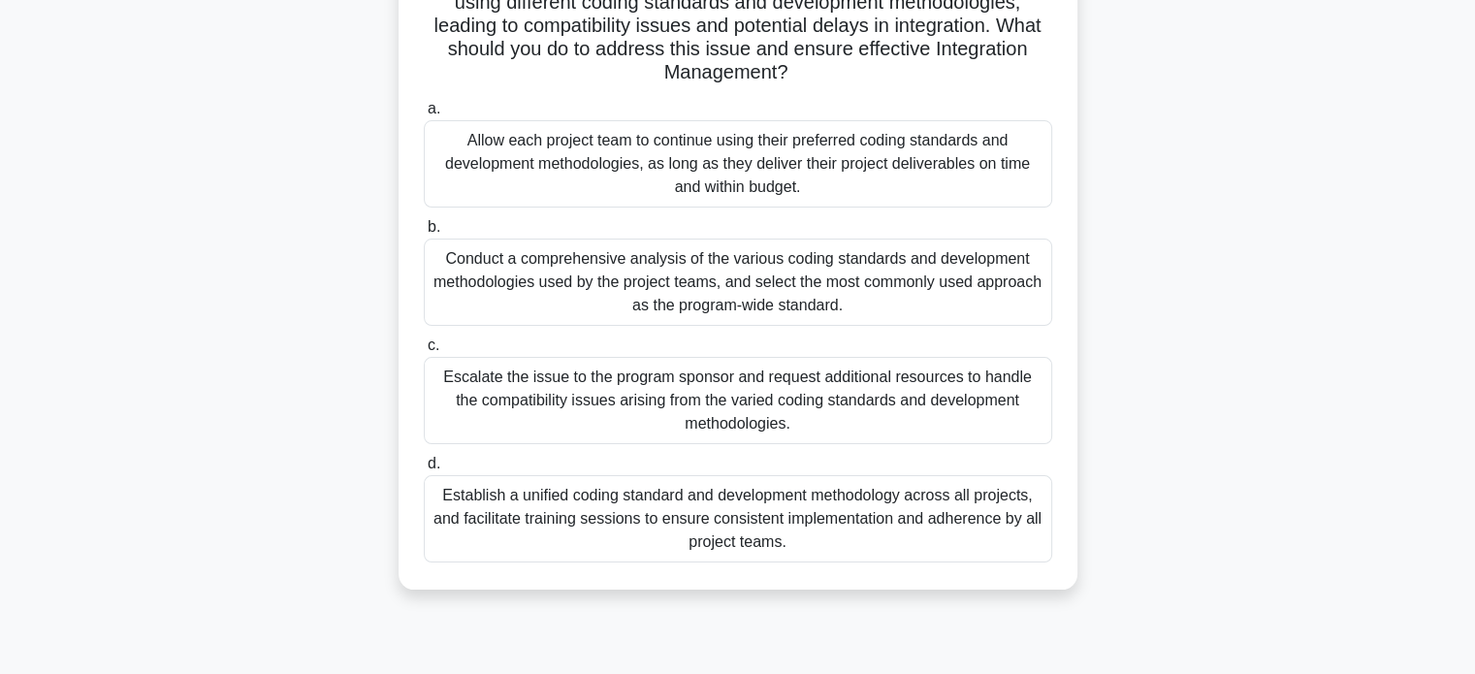
click at [997, 506] on div "Establish a unified coding standard and development methodology across all proj…" at bounding box center [738, 518] width 629 height 87
click at [424, 470] on input "d. Establish a unified coding standard and development methodology across all p…" at bounding box center [424, 464] width 0 height 13
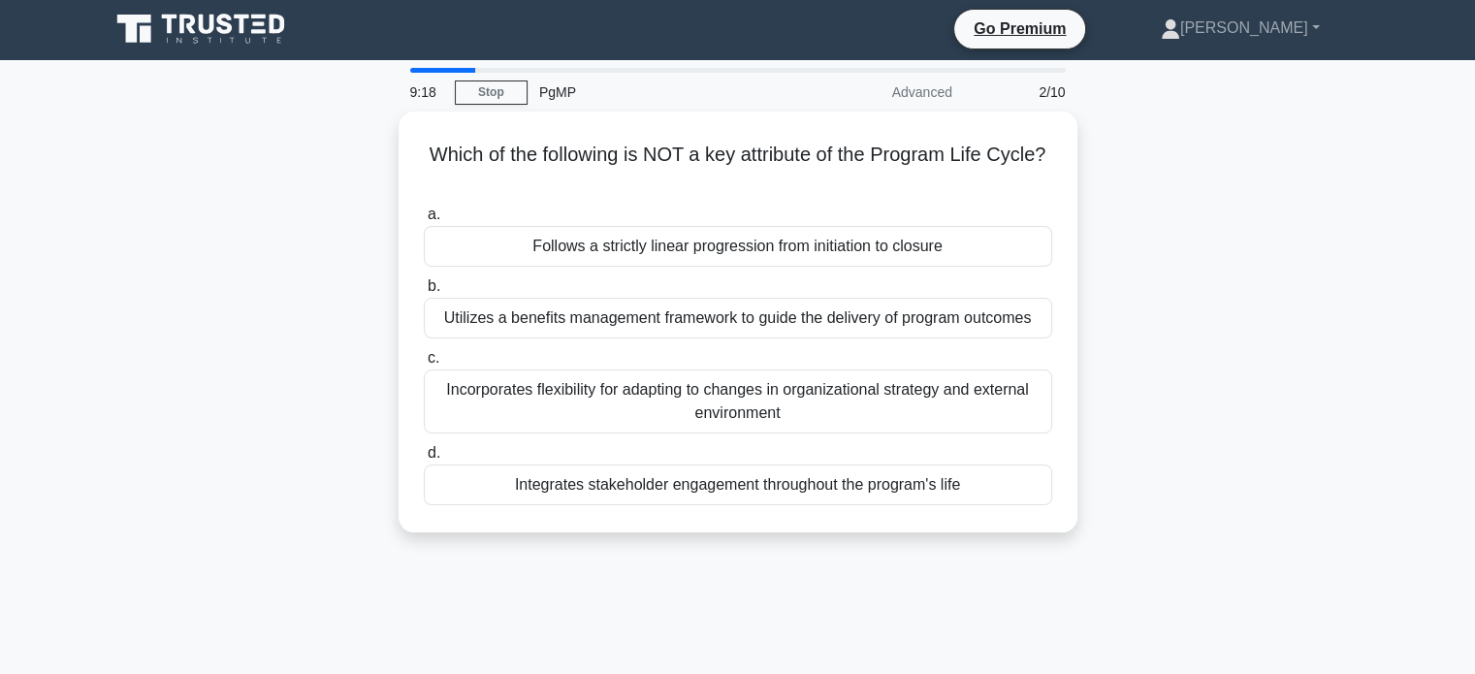
scroll to position [0, 0]
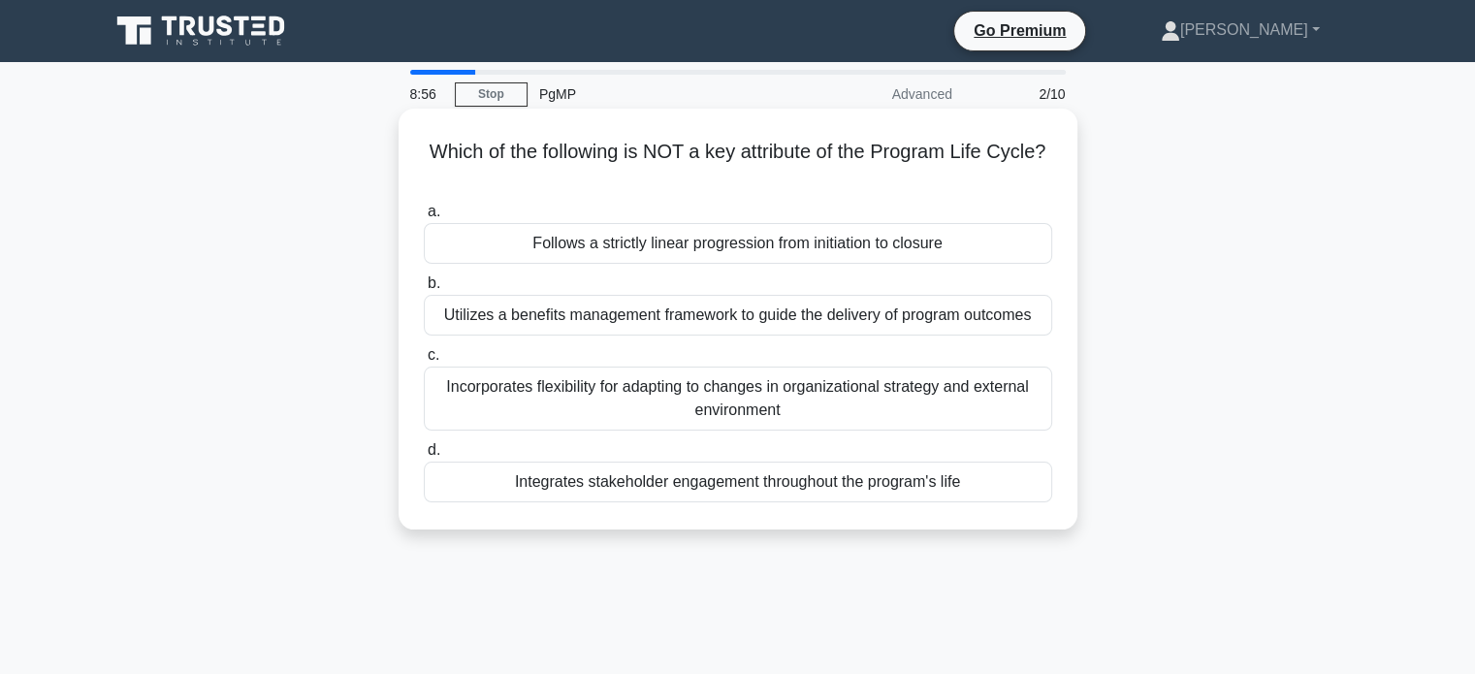
click at [927, 241] on div "Follows a strictly linear progression from initiation to closure" at bounding box center [738, 243] width 629 height 41
click at [424, 218] on input "a. Follows a strictly linear progression from initiation to closure" at bounding box center [424, 212] width 0 height 13
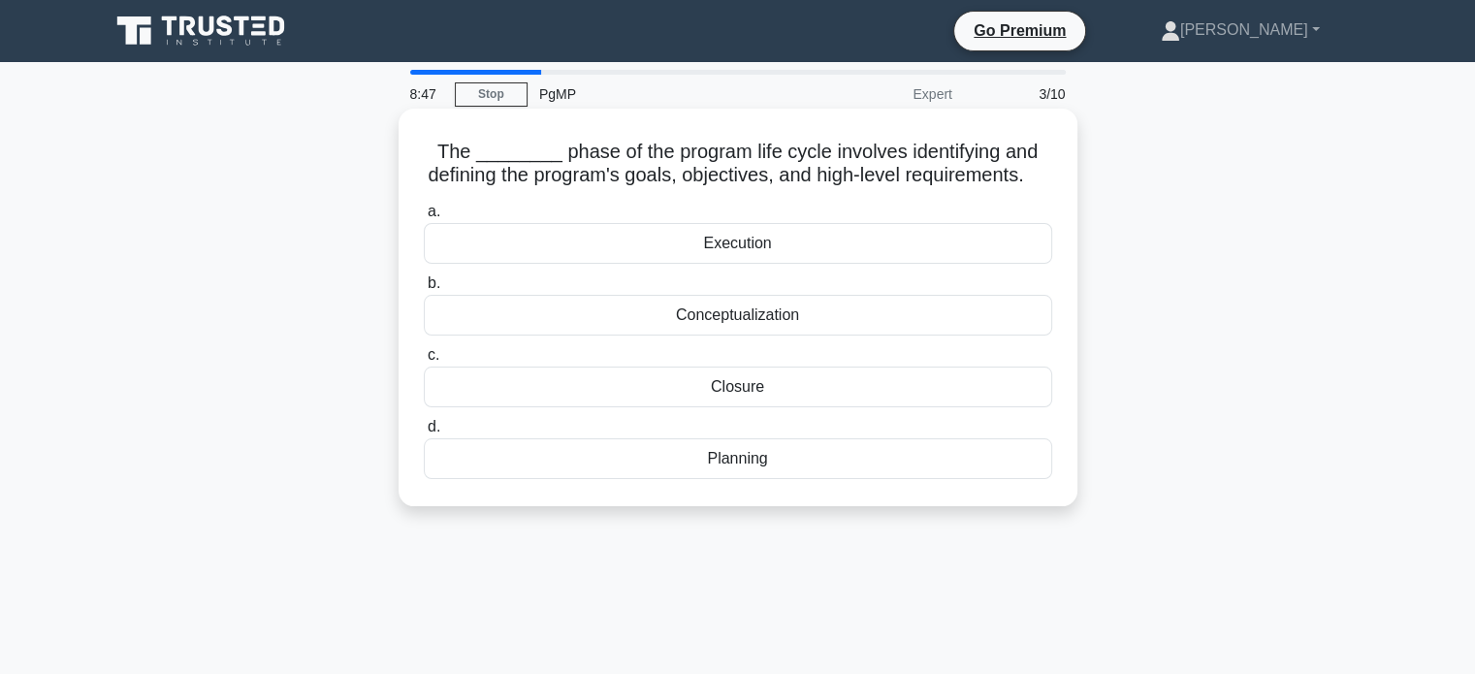
click at [908, 332] on div "Conceptualization" at bounding box center [738, 315] width 629 height 41
click at [424, 290] on input "b. Conceptualization" at bounding box center [424, 283] width 0 height 13
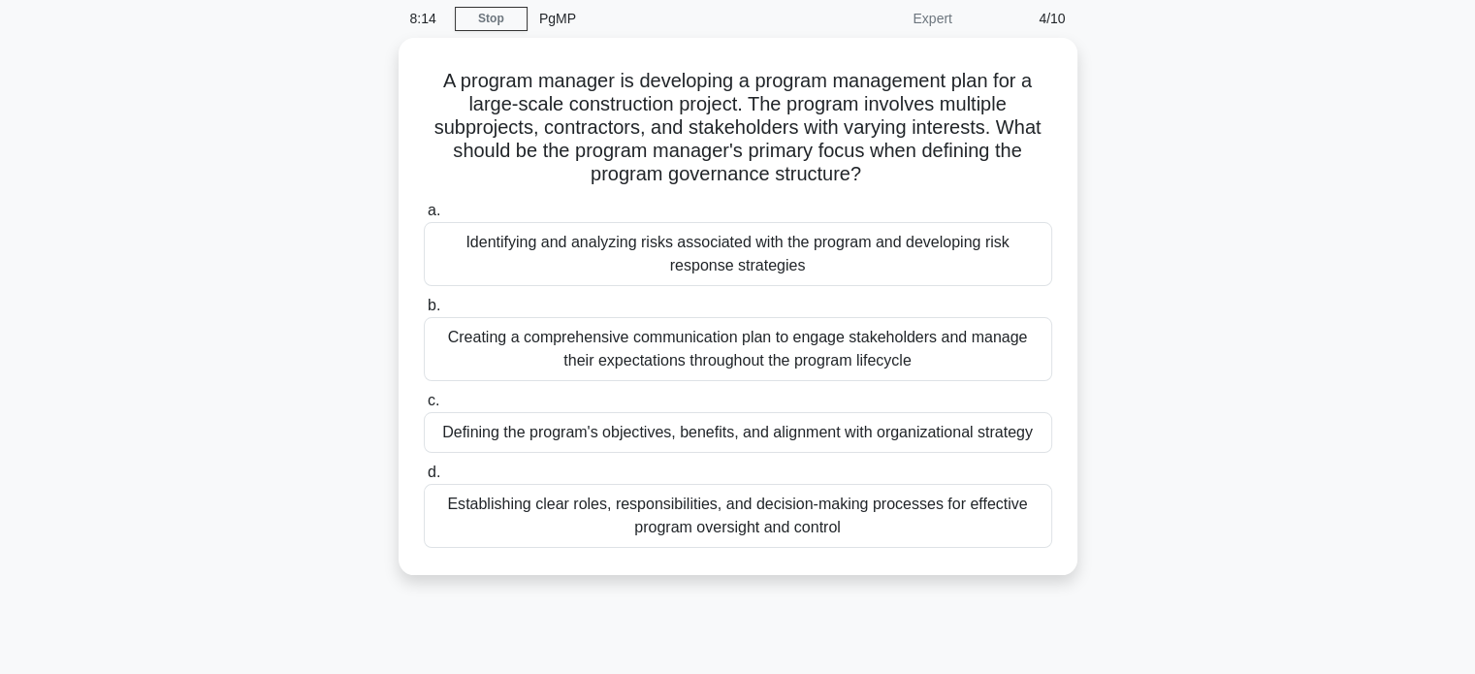
scroll to position [78, 0]
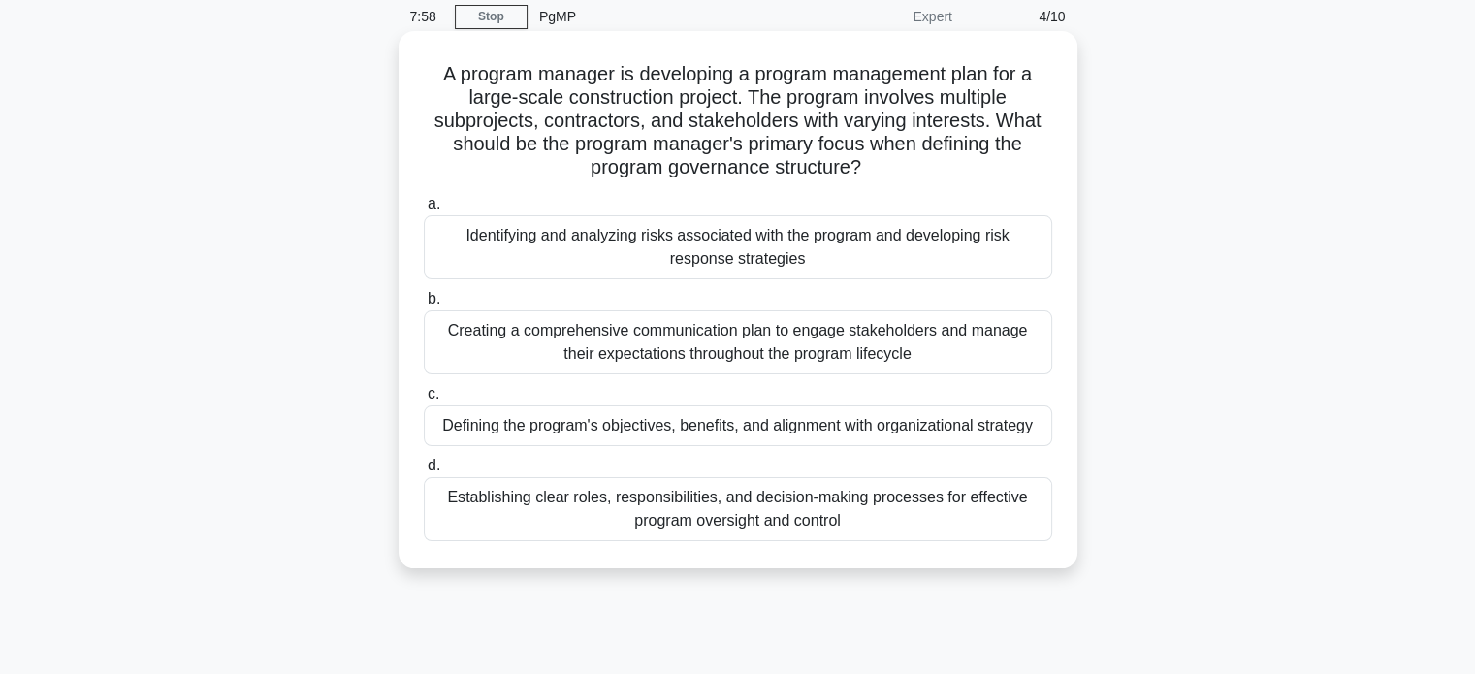
click at [970, 507] on div "Establishing clear roles, responsibilities, and decision-making processes for e…" at bounding box center [738, 509] width 629 height 64
click at [424, 472] on input "d. Establishing clear roles, responsibilities, and decision-making processes fo…" at bounding box center [424, 466] width 0 height 13
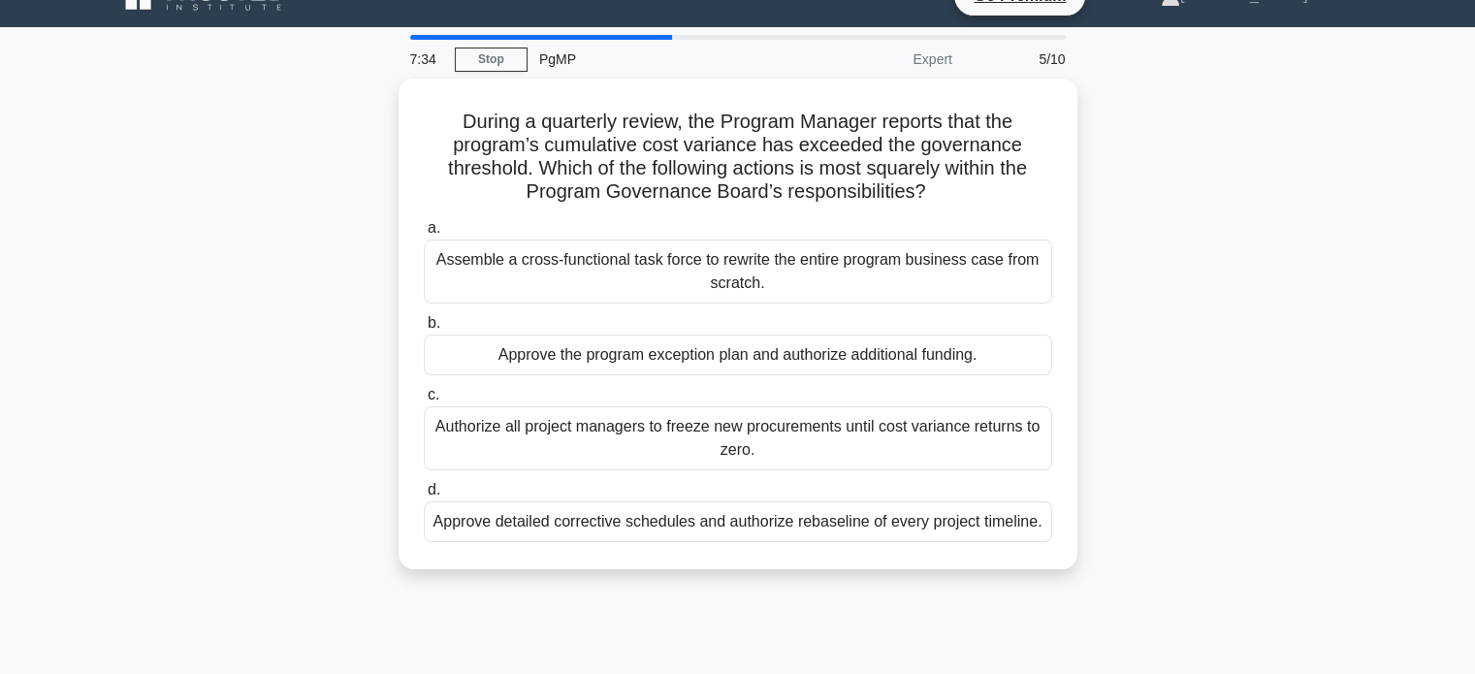
scroll to position [39, 0]
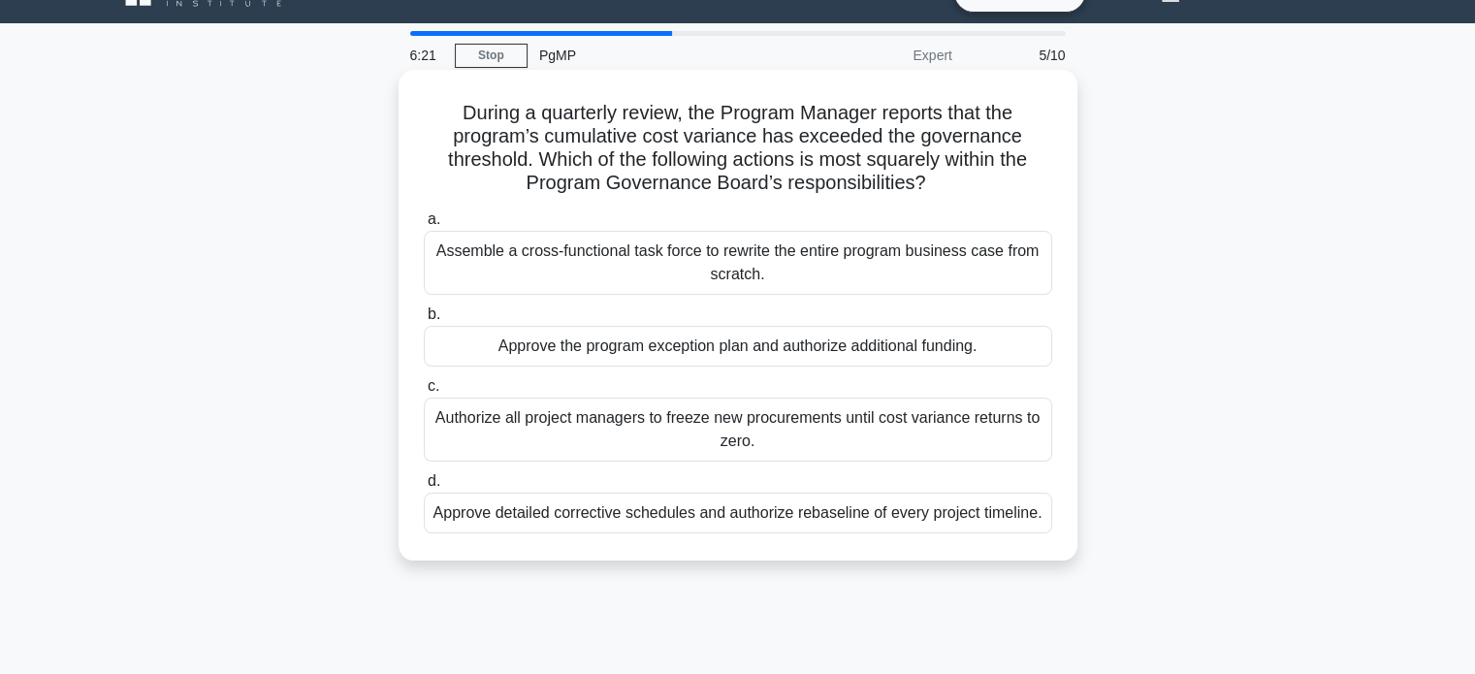
click at [900, 524] on div "Approve detailed corrective schedules and authorize rebaseline of every project…" at bounding box center [738, 513] width 629 height 41
click at [424, 488] on input "d. Approve detailed corrective schedules and authorize rebaseline of every proj…" at bounding box center [424, 481] width 0 height 13
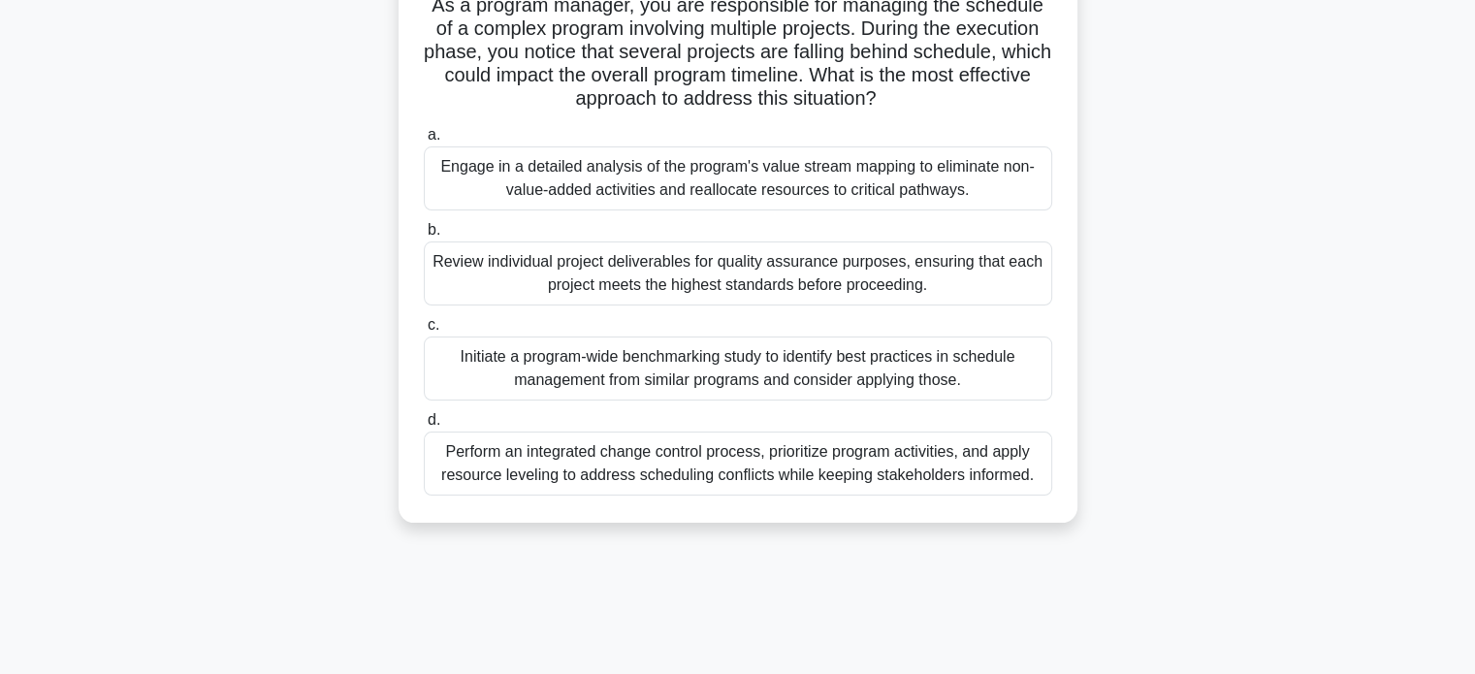
scroll to position [155, 0]
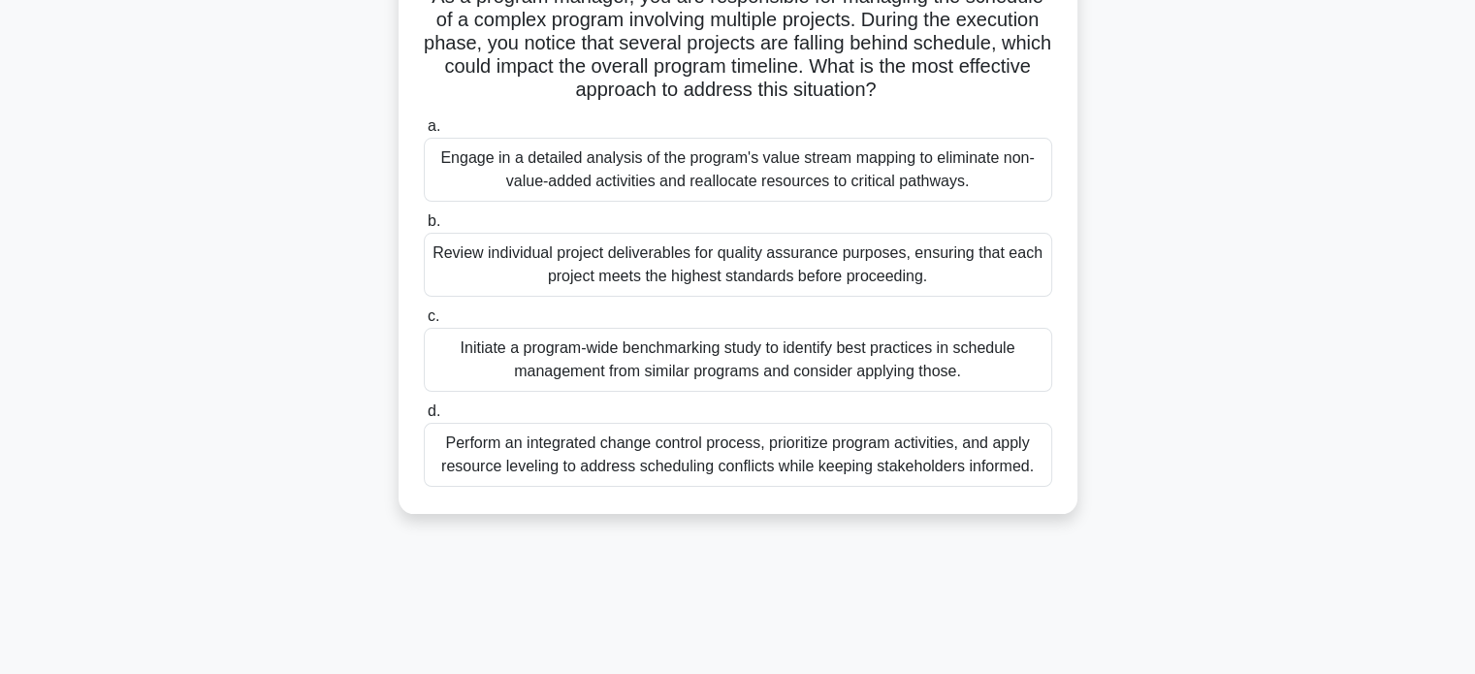
click at [923, 462] on div "Perform an integrated change control process, prioritize program activities, an…" at bounding box center [738, 455] width 629 height 64
click at [424, 418] on input "d. Perform an integrated change control process, prioritize program activities,…" at bounding box center [424, 411] width 0 height 13
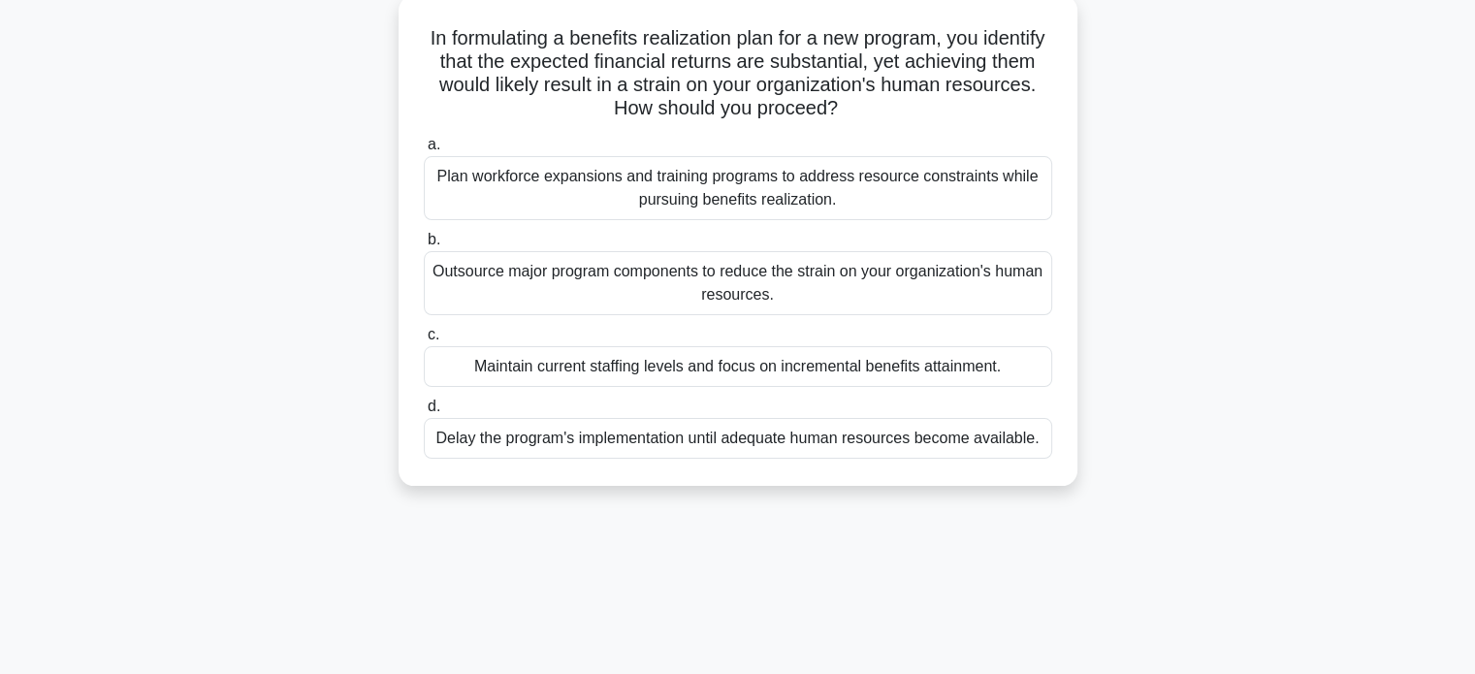
scroll to position [120, 0]
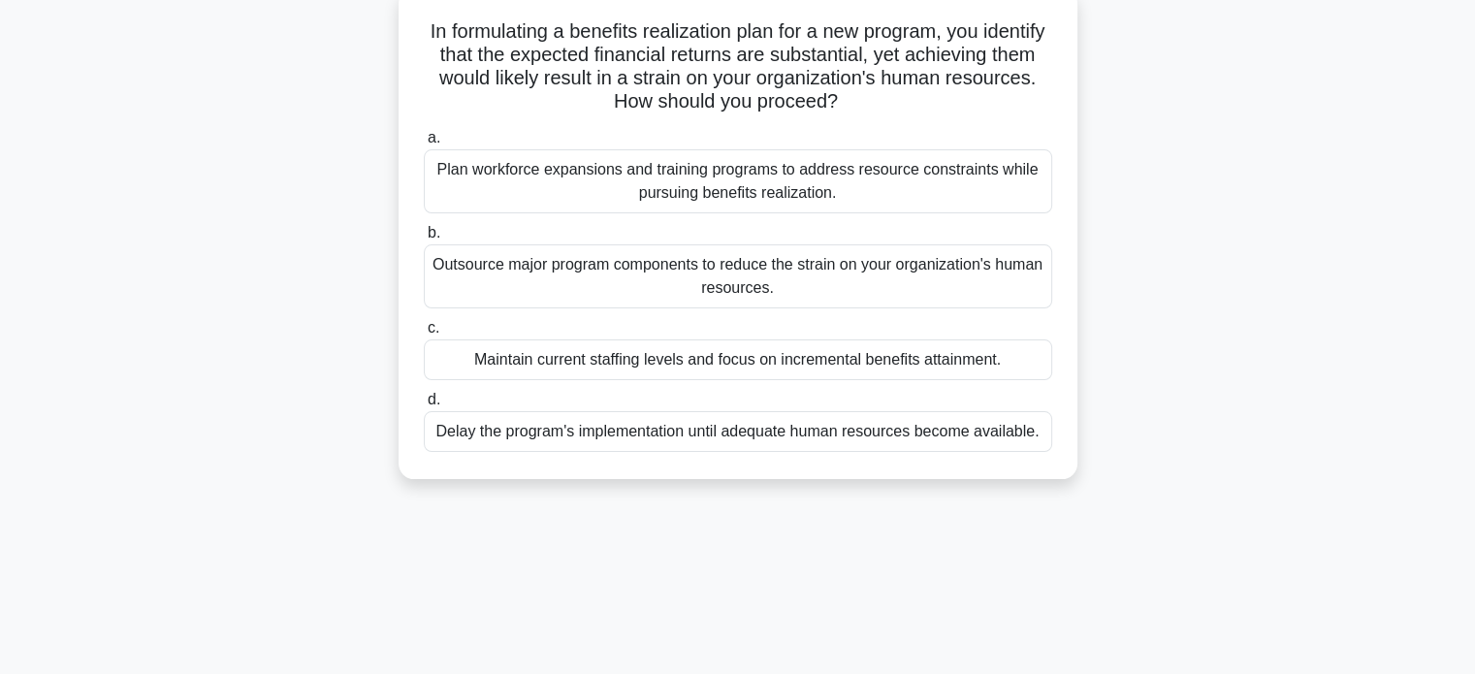
click at [967, 189] on div "Plan workforce expansions and training programs to address resource constraints…" at bounding box center [738, 181] width 629 height 64
click at [424, 145] on input "a. Plan workforce expansions and training programs to address resource constrai…" at bounding box center [424, 138] width 0 height 13
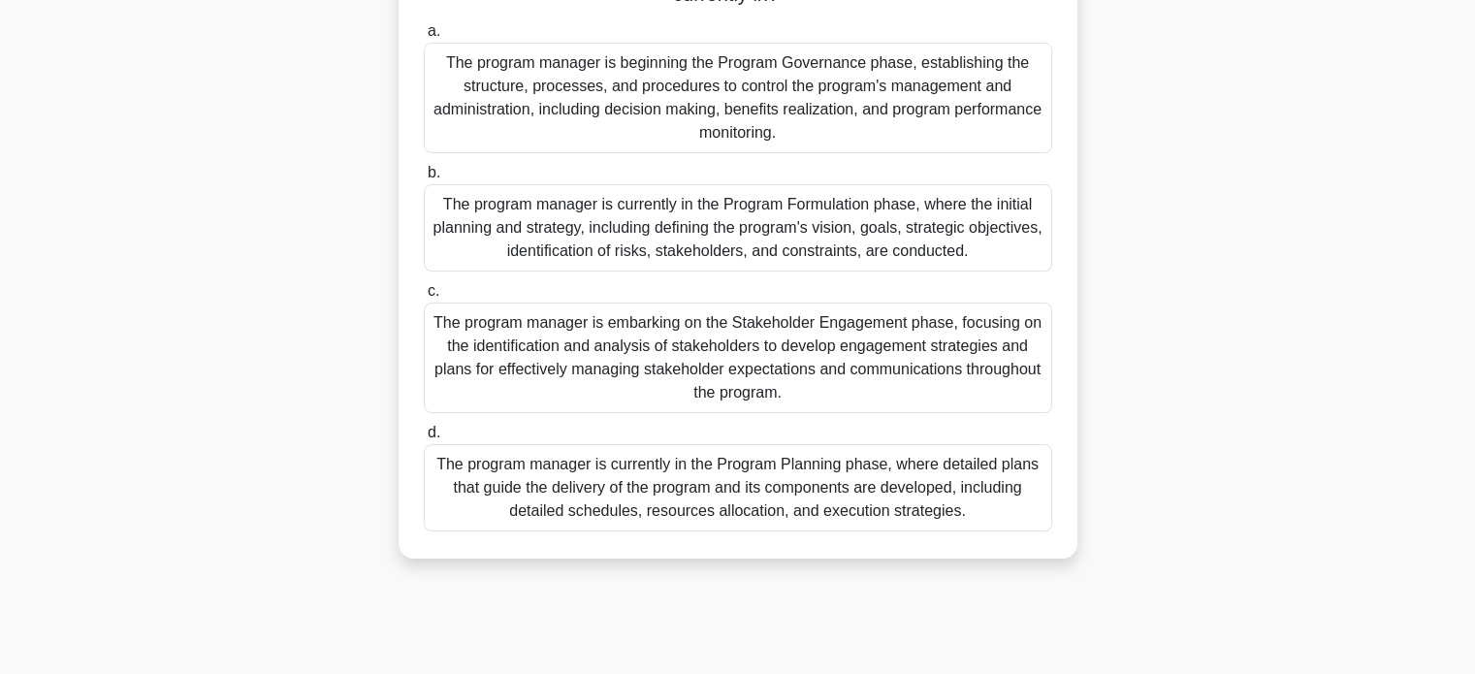
scroll to position [304, 0]
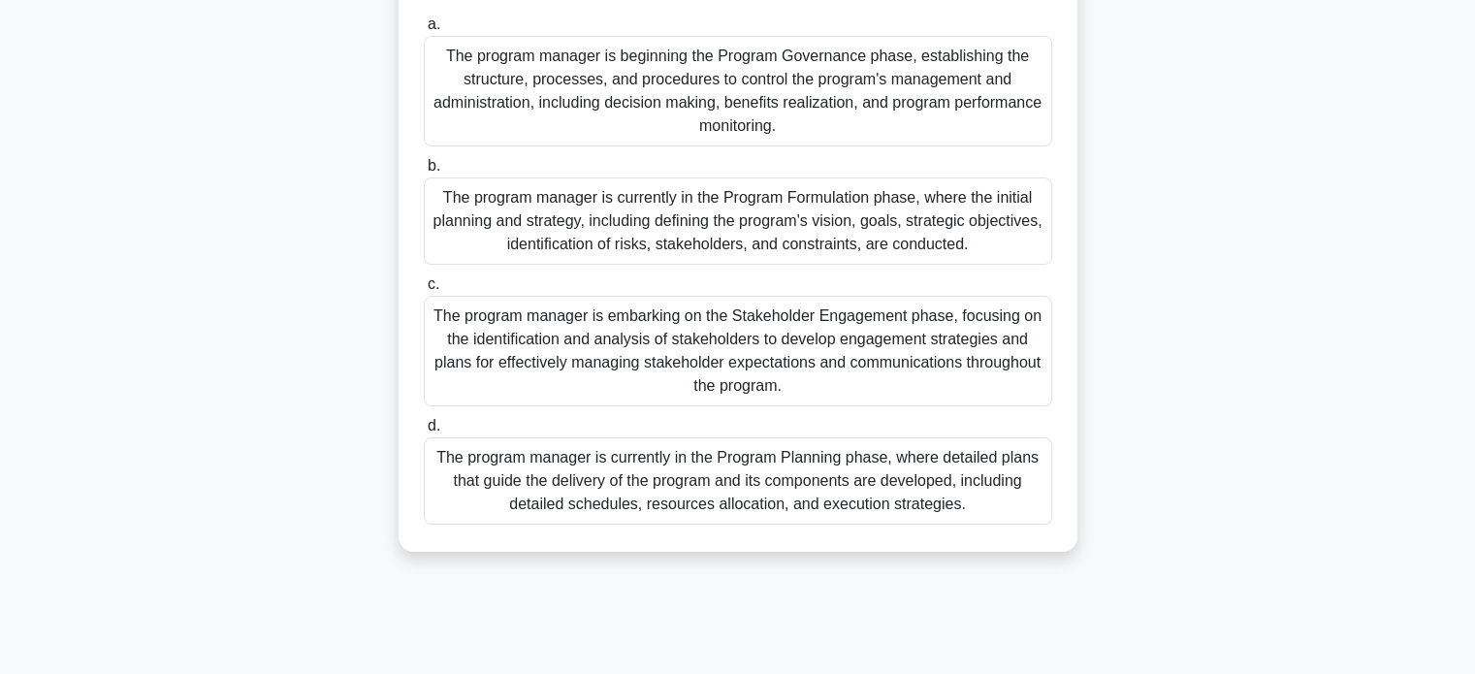
click at [1002, 236] on div "The program manager is currently in the Program Formulation phase, where the in…" at bounding box center [738, 220] width 629 height 87
click at [424, 173] on input "b. The program manager is currently in the Program Formulation phase, where the…" at bounding box center [424, 166] width 0 height 13
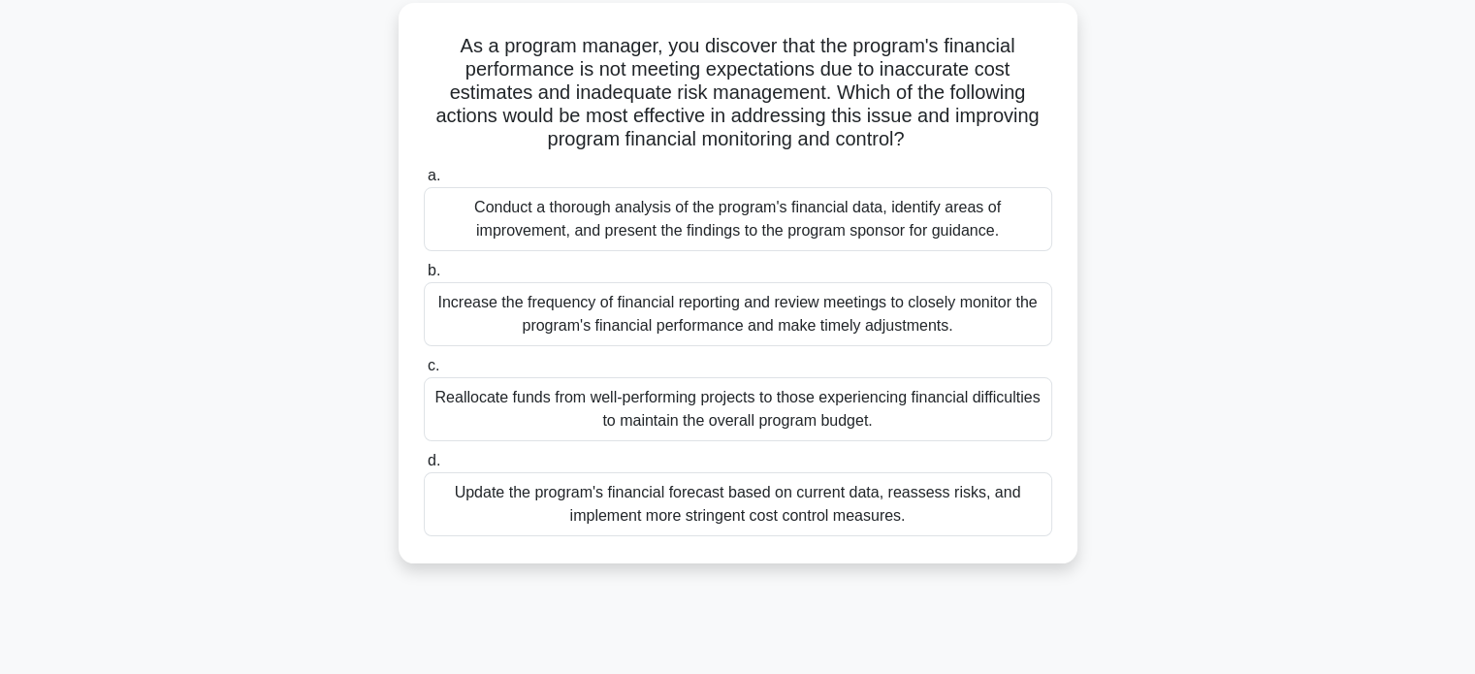
scroll to position [113, 0]
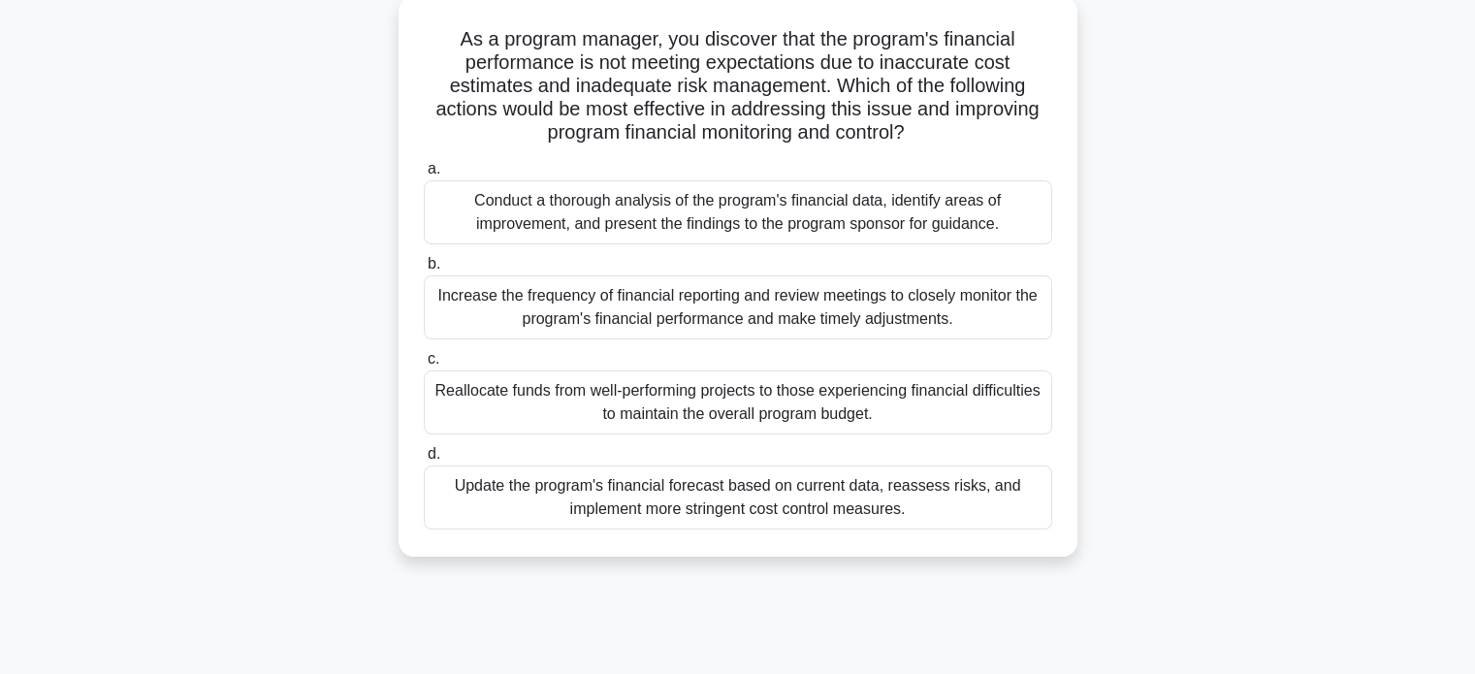
click at [879, 501] on div "Update the program's financial forecast based on current data, reassess risks, …" at bounding box center [738, 498] width 629 height 64
click at [424, 461] on input "d. Update the program's financial forecast based on current data, reassess risk…" at bounding box center [424, 454] width 0 height 13
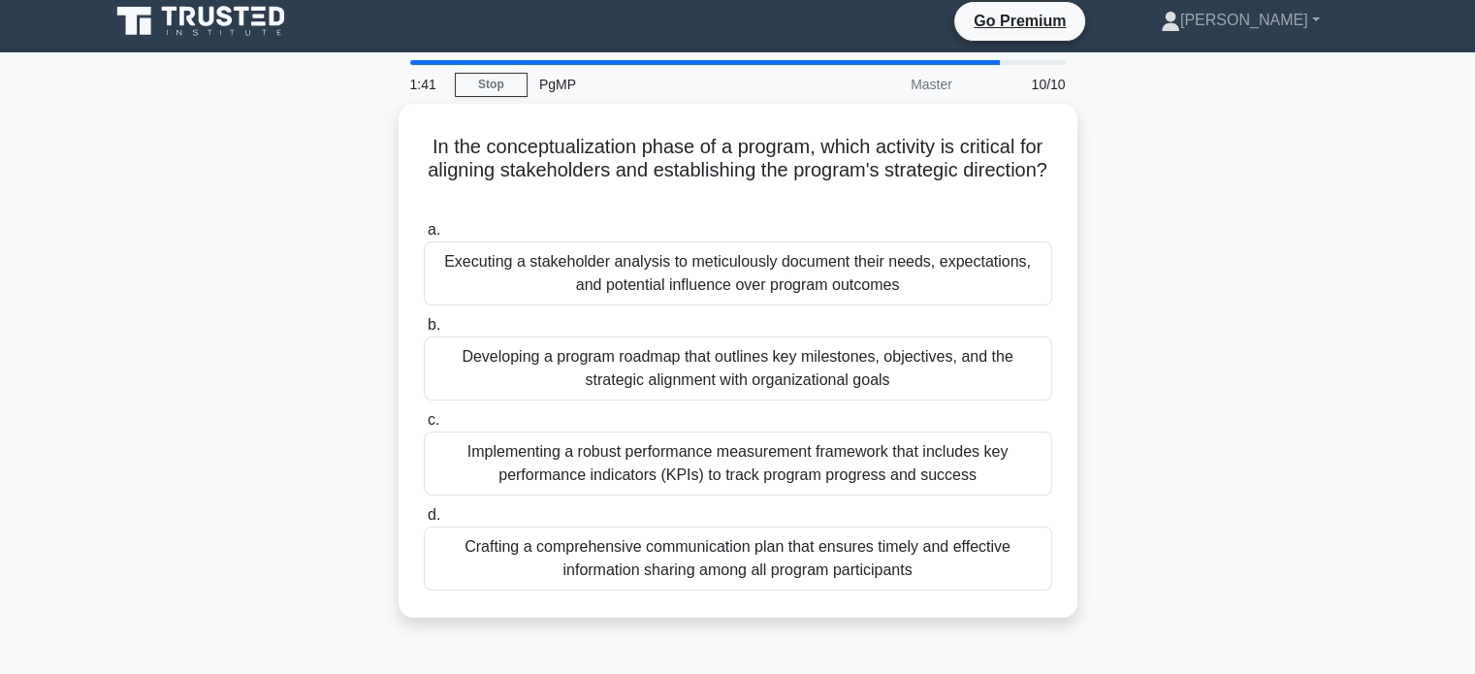
scroll to position [0, 0]
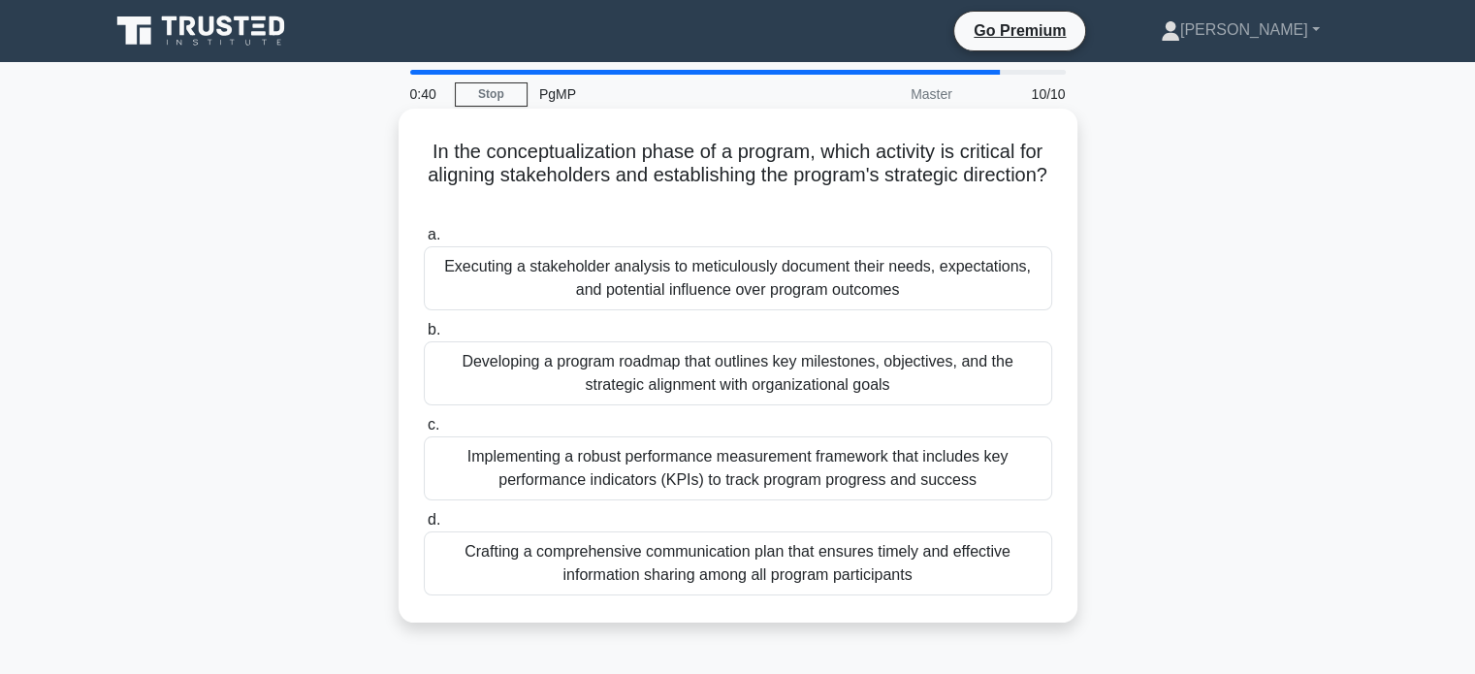
click at [910, 381] on div "Developing a program roadmap that outlines key milestones, objectives, and the …" at bounding box center [738, 373] width 629 height 64
click at [424, 337] on input "b. Developing a program roadmap that outlines key milestones, objectives, and t…" at bounding box center [424, 330] width 0 height 13
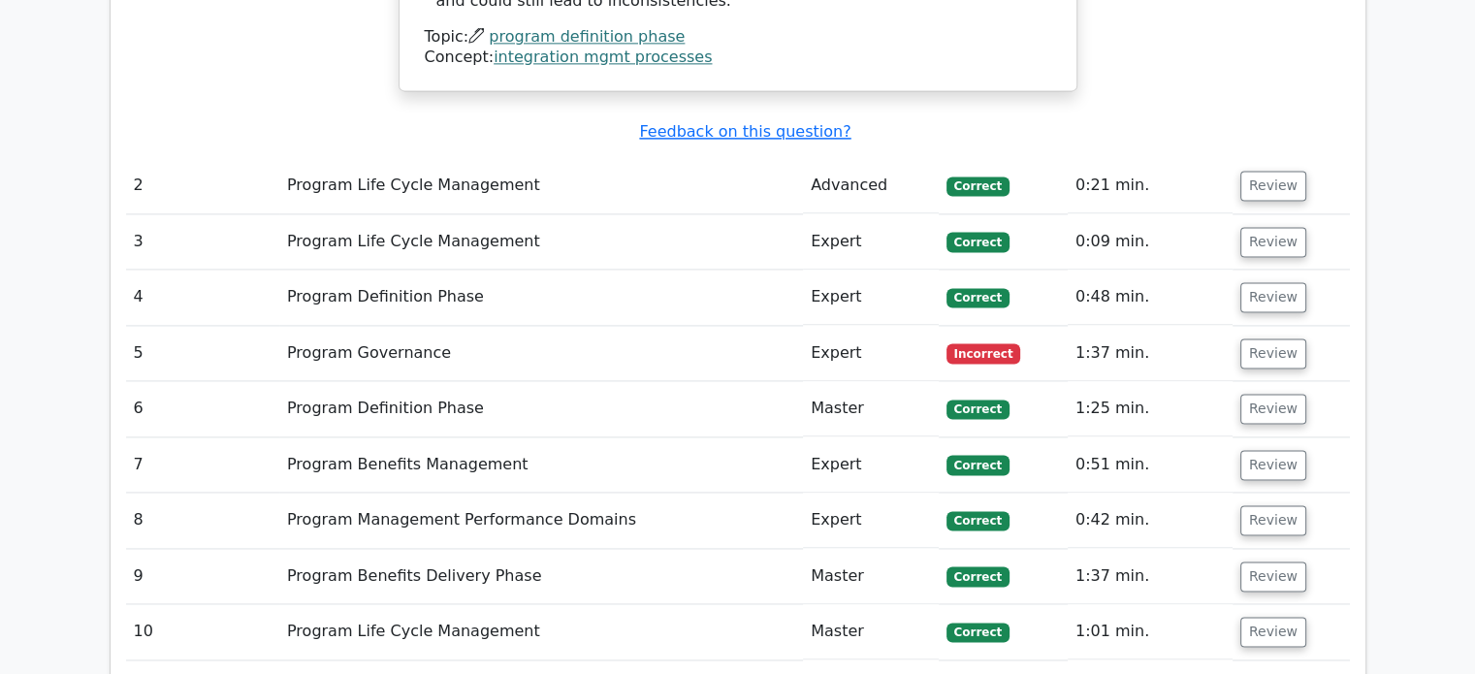
scroll to position [2599, 0]
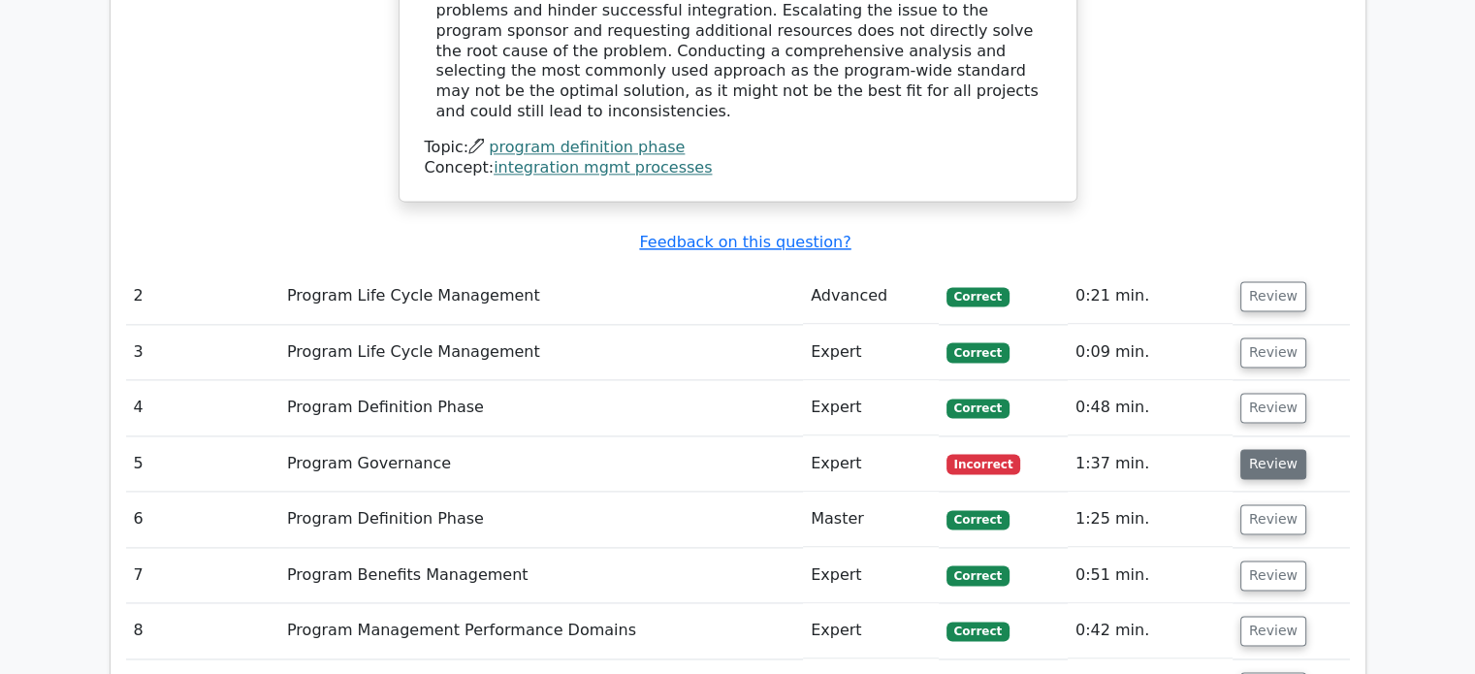
click at [1273, 449] on button "Review" at bounding box center [1274, 464] width 66 height 30
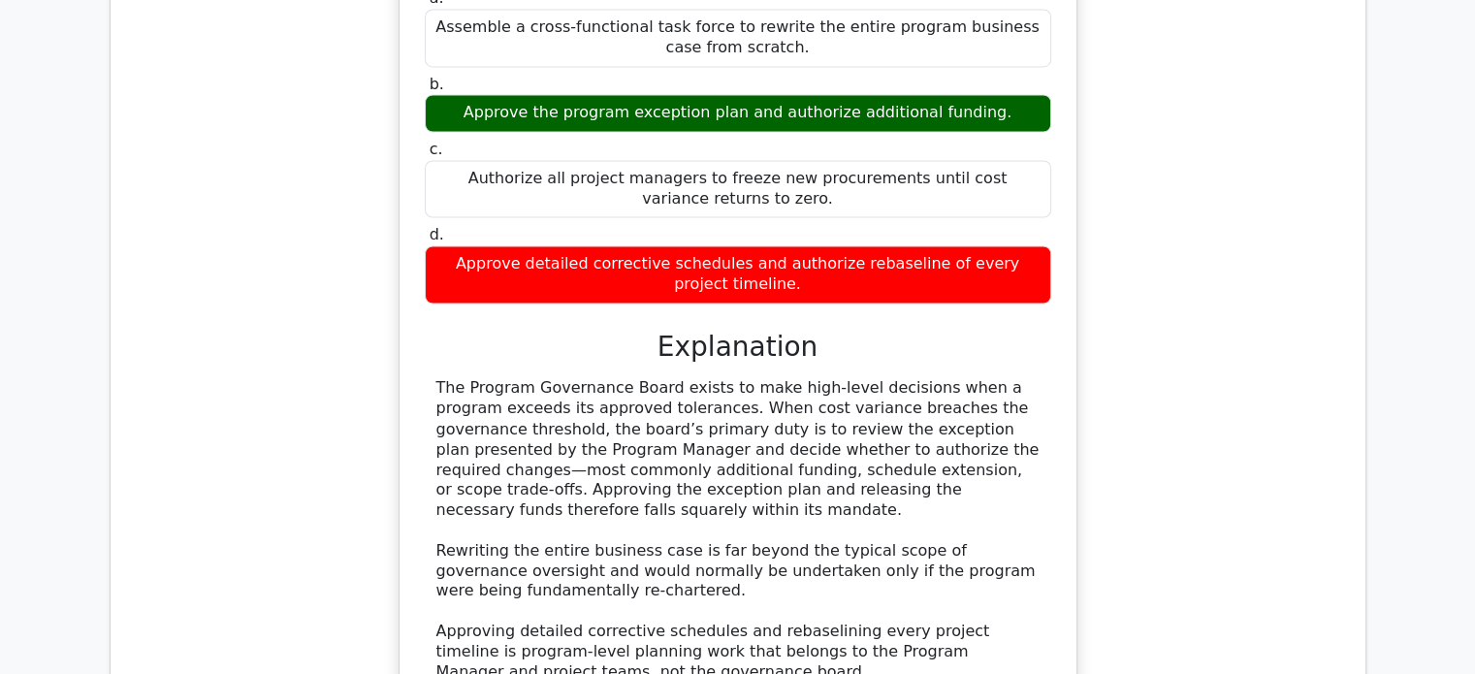
scroll to position [3259, 0]
